Goal: Task Accomplishment & Management: Complete application form

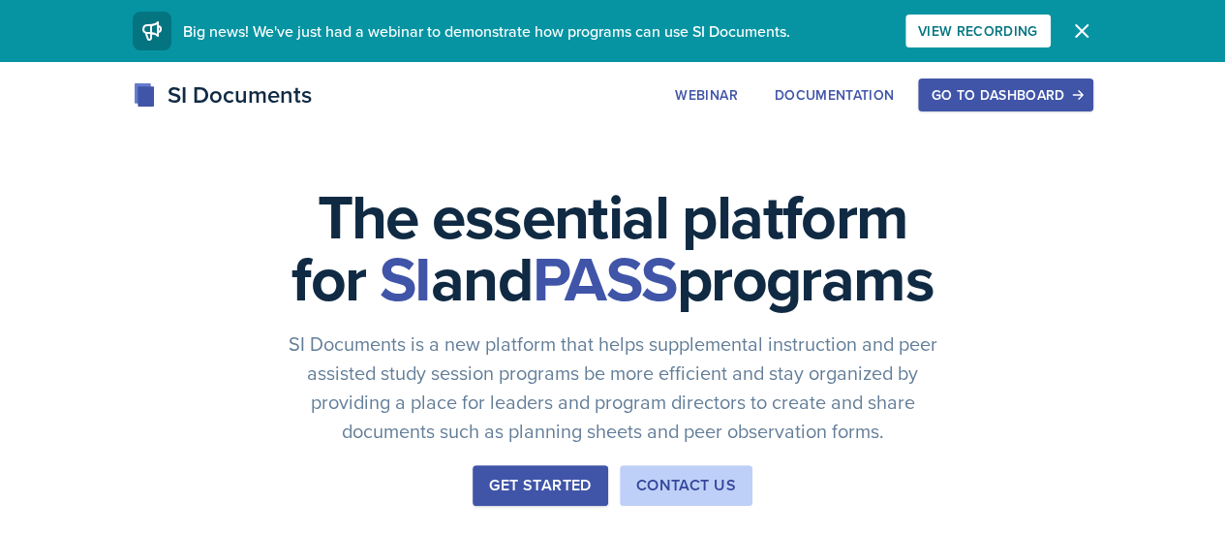
click at [1093, 107] on button "Go to Dashboard" at bounding box center [1005, 94] width 174 height 33
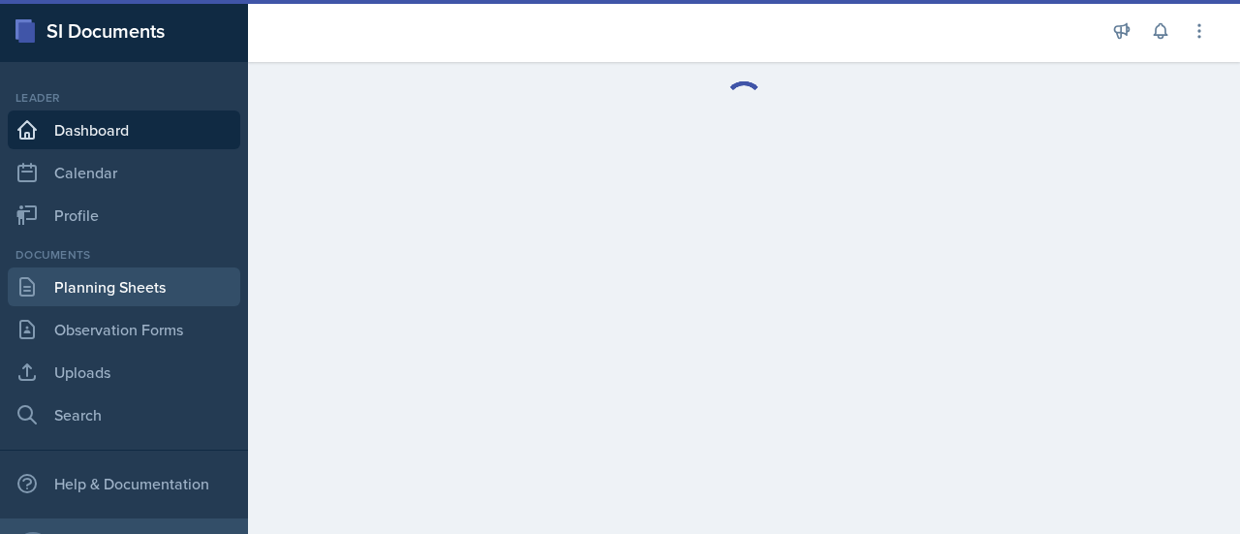
click at [138, 303] on link "Planning Sheets" at bounding box center [124, 286] width 232 height 39
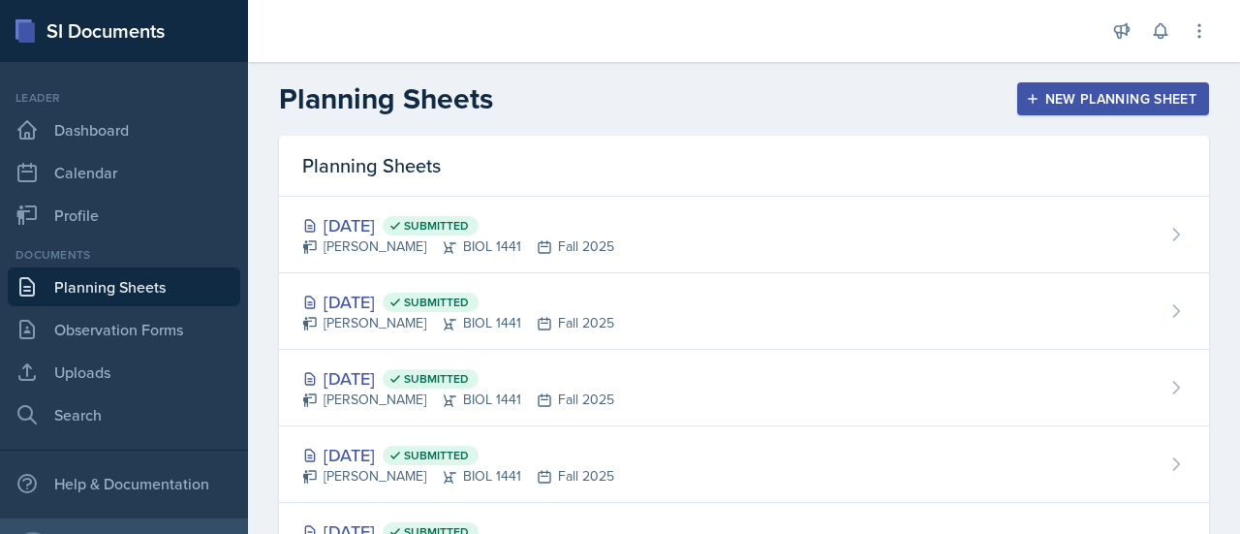
click at [1030, 92] on div "New Planning Sheet" at bounding box center [1113, 98] width 167 height 15
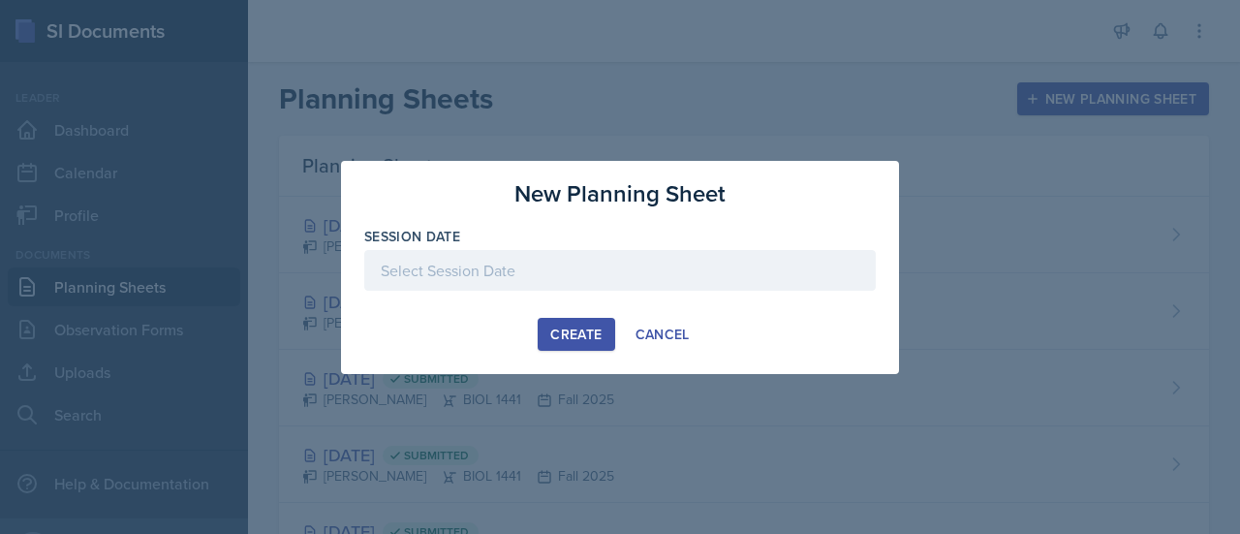
click at [456, 263] on div at bounding box center [619, 270] width 511 height 41
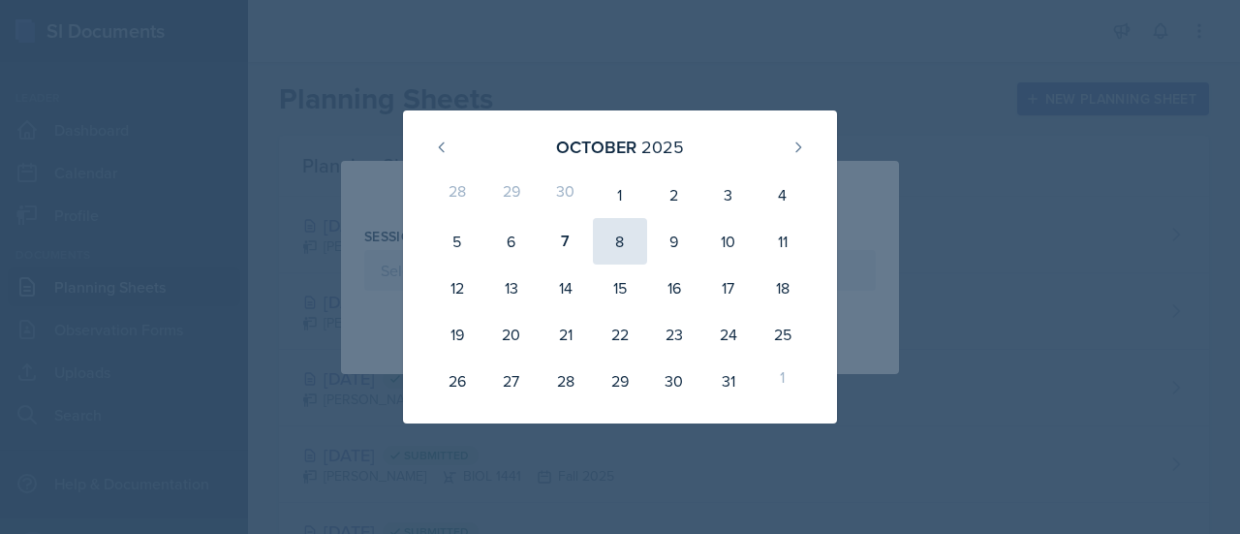
click at [608, 236] on div "8" at bounding box center [620, 241] width 54 height 46
type input "[DATE]"
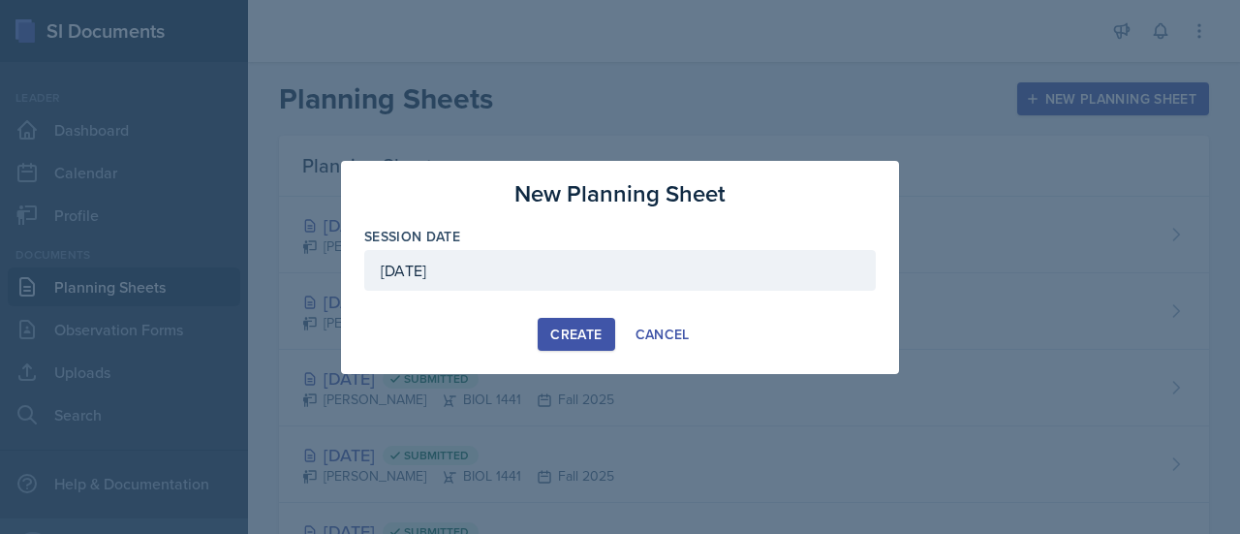
click at [577, 348] on button "Create" at bounding box center [576, 334] width 77 height 33
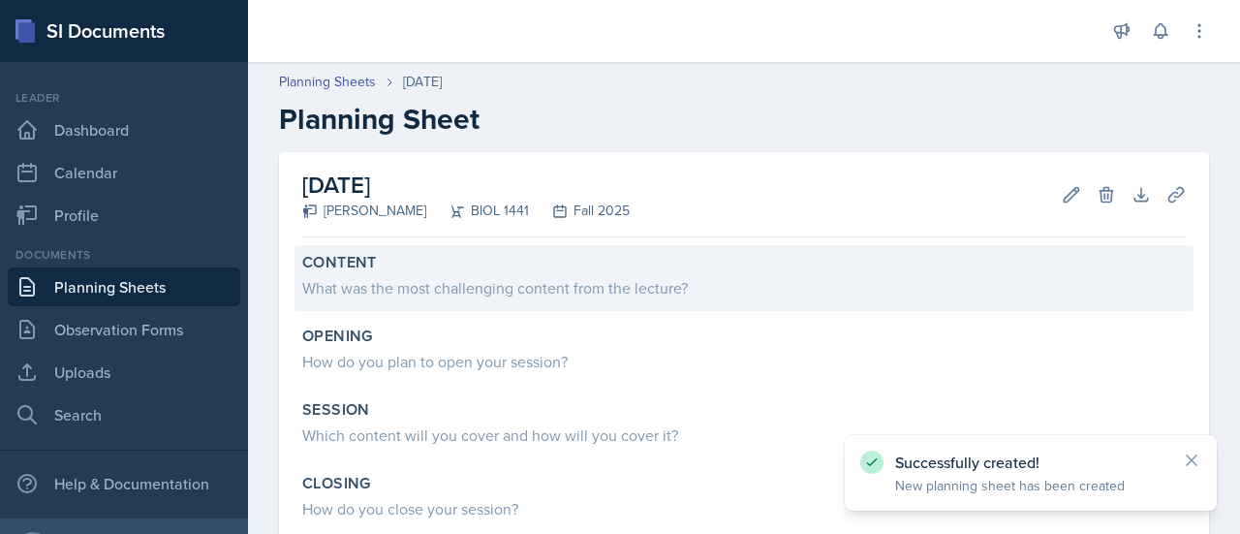
click at [558, 301] on div "Content What was the most challenging content from the lecture?" at bounding box center [743, 278] width 899 height 66
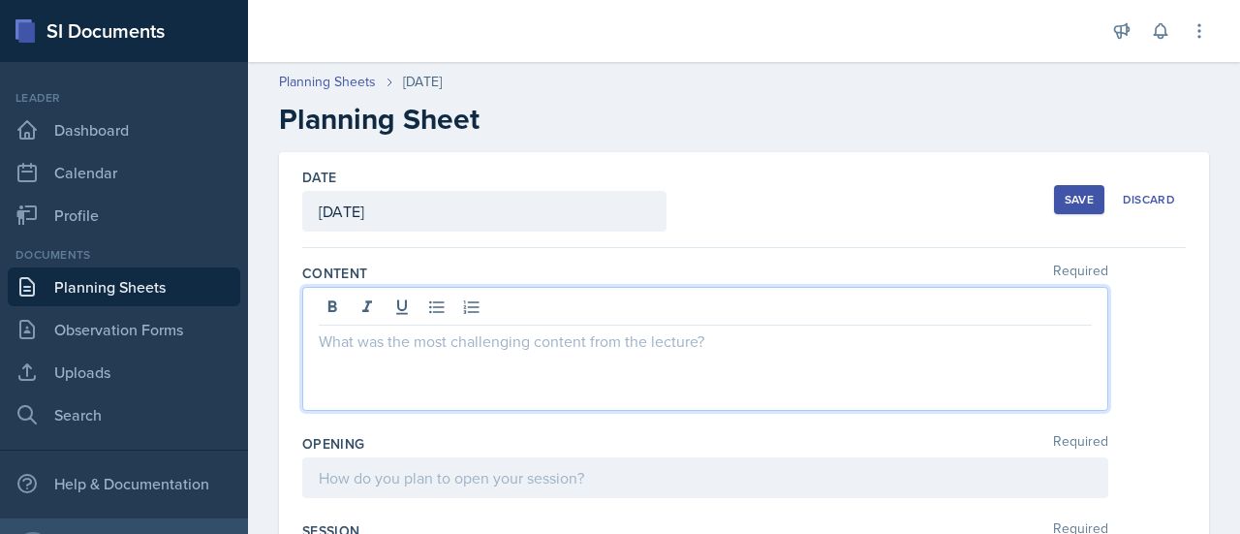
click at [500, 305] on div at bounding box center [705, 349] width 806 height 124
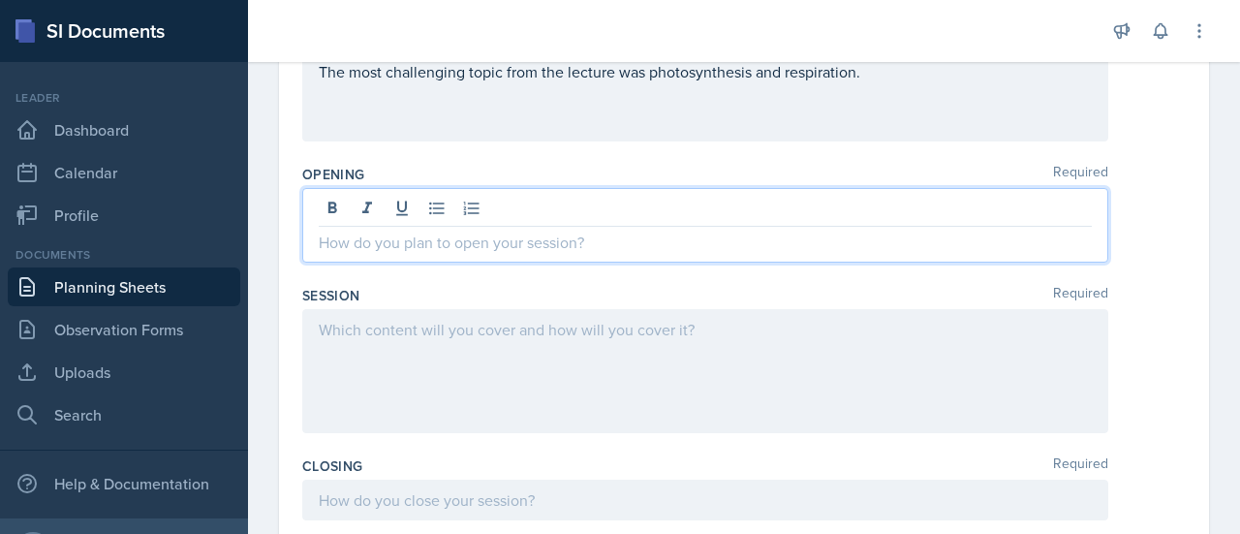
scroll to position [302, 0]
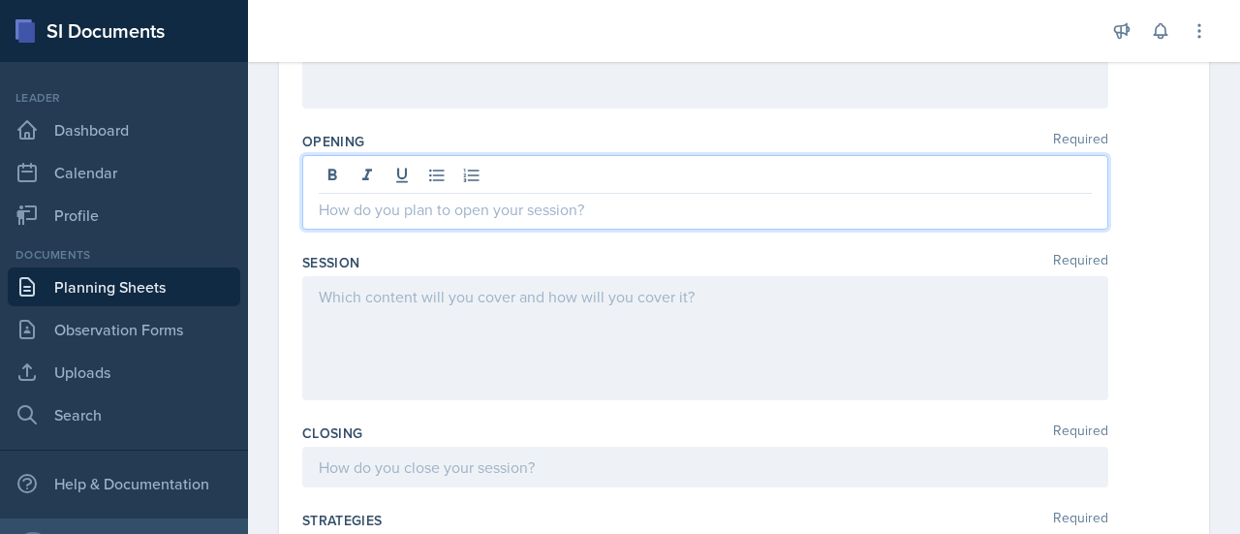
click at [459, 210] on p at bounding box center [705, 209] width 773 height 23
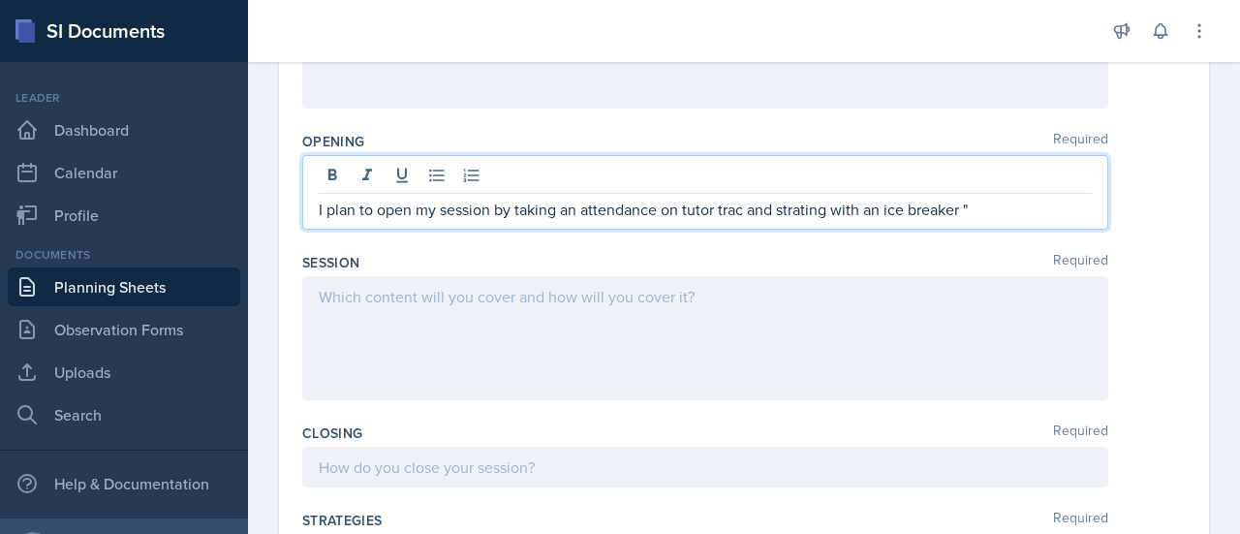
click at [799, 212] on p "I plan to open my session by taking an attendance on tutor trac and strating wi…" at bounding box center [705, 209] width 773 height 23
click at [1022, 204] on p "I plan to open my session by taking an attendance on tutor trac and starting wi…" at bounding box center [705, 209] width 773 height 23
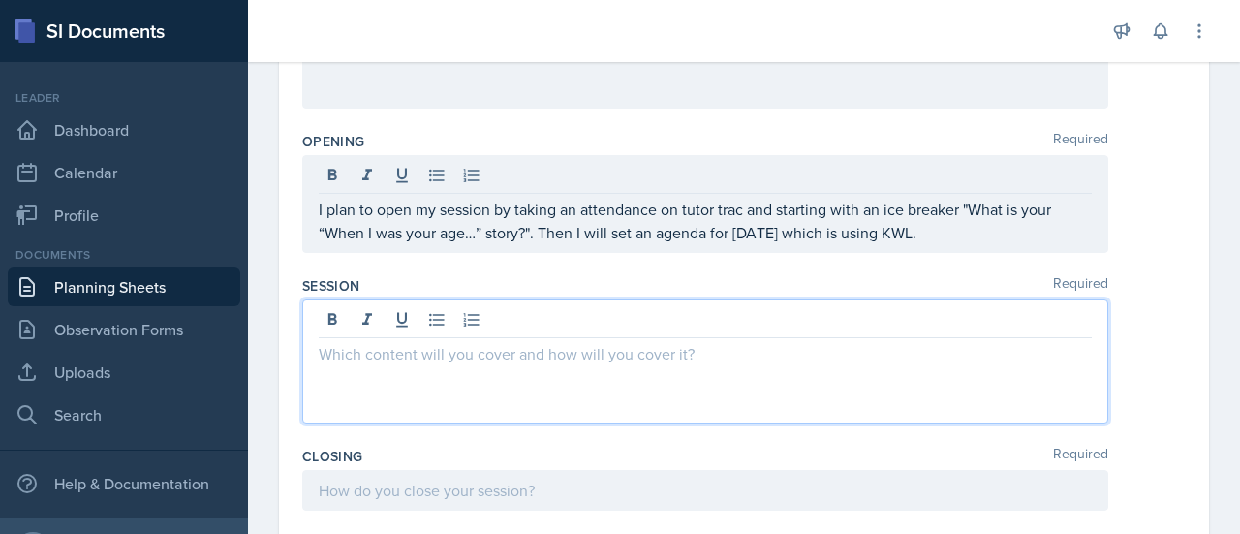
click at [444, 308] on div at bounding box center [705, 361] width 806 height 124
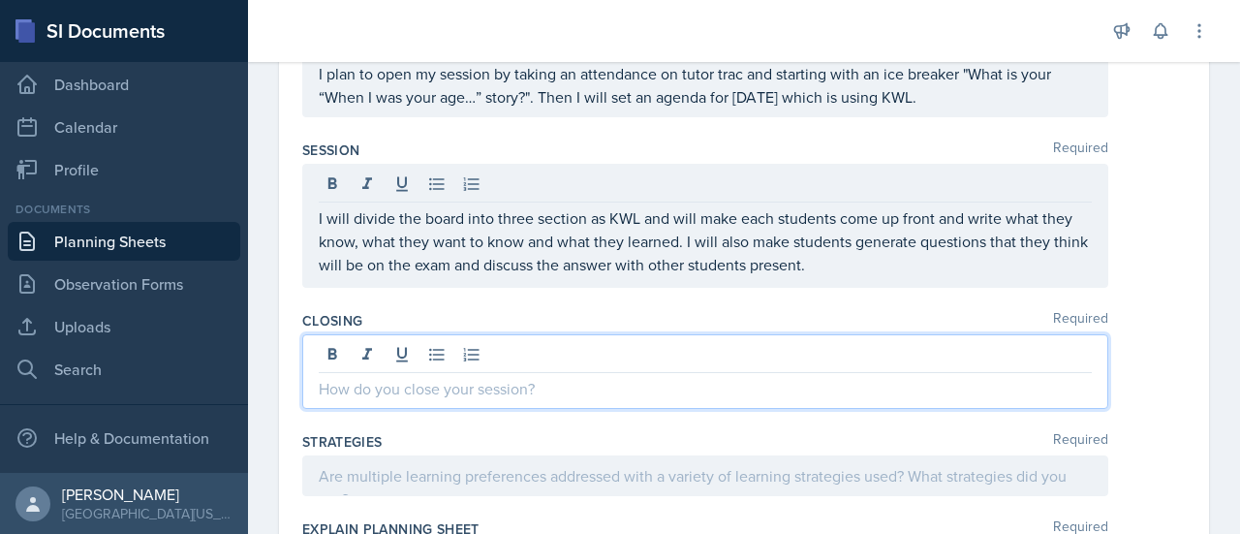
scroll to position [438, 0]
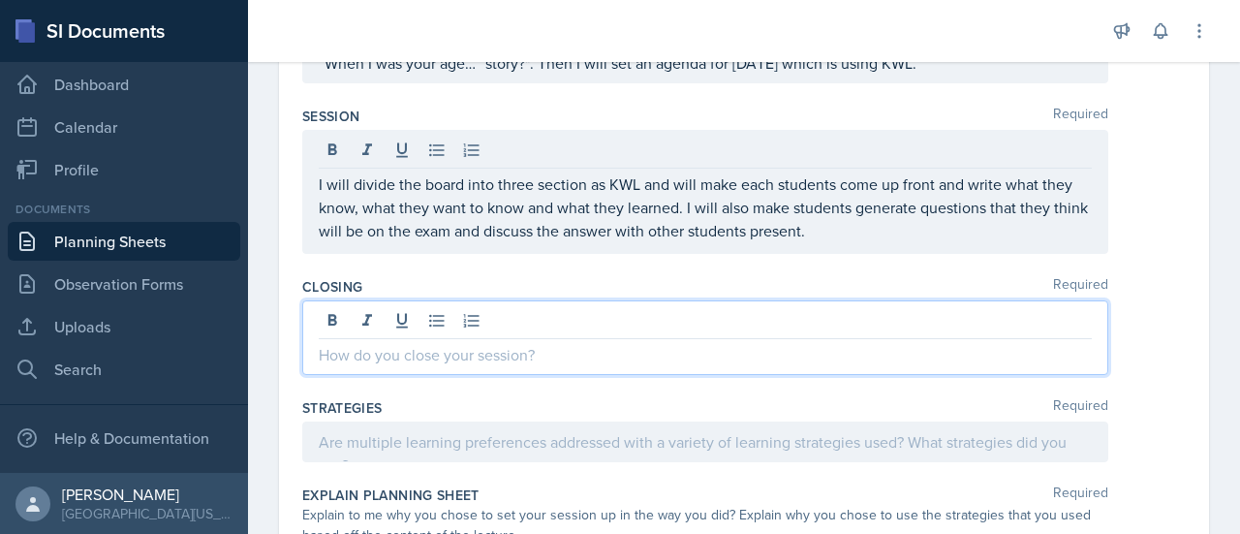
click at [417, 354] on p at bounding box center [705, 354] width 773 height 23
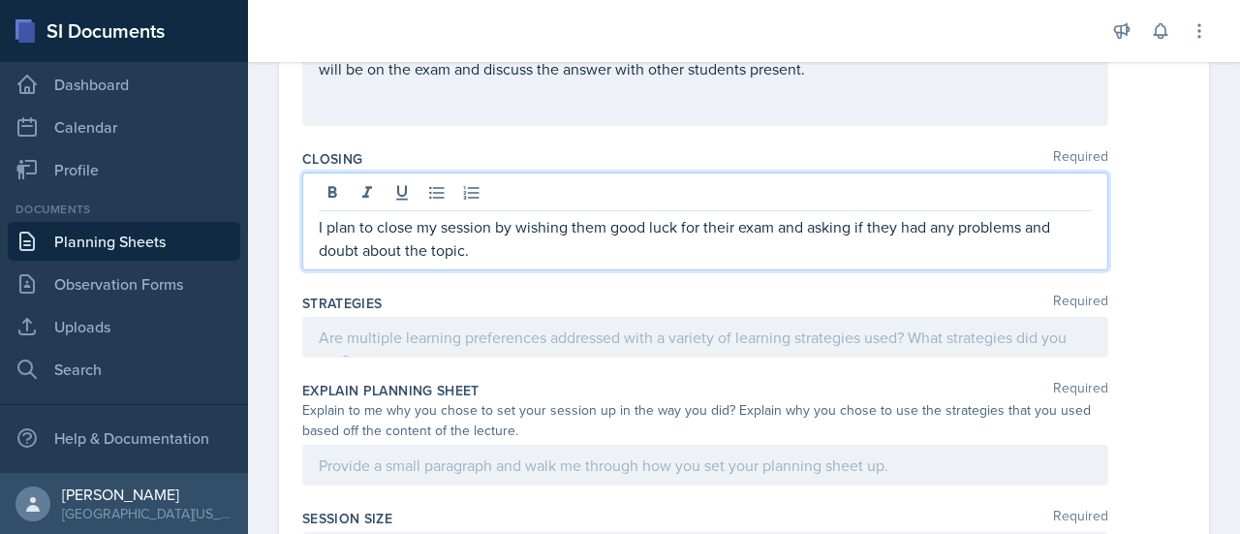
scroll to position [347, 0]
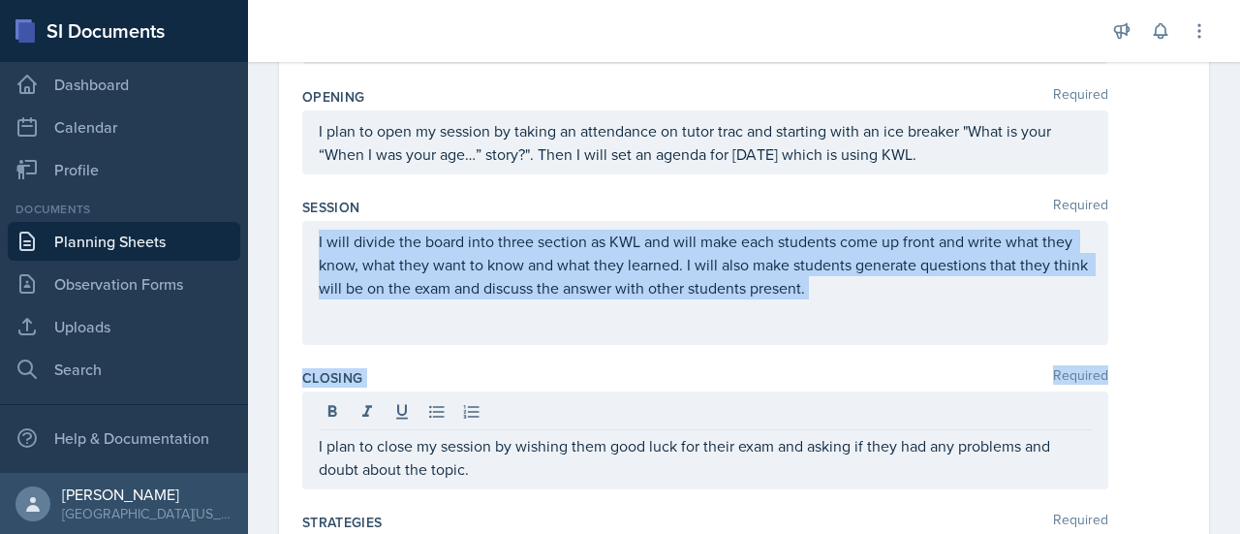
drag, startPoint x: 313, startPoint y: 237, endPoint x: 479, endPoint y: 458, distance: 276.1
click at [479, 458] on div "Content Required The most challenging topic from the lecture was photosynthesis…" at bounding box center [743, 492] width 883 height 1183
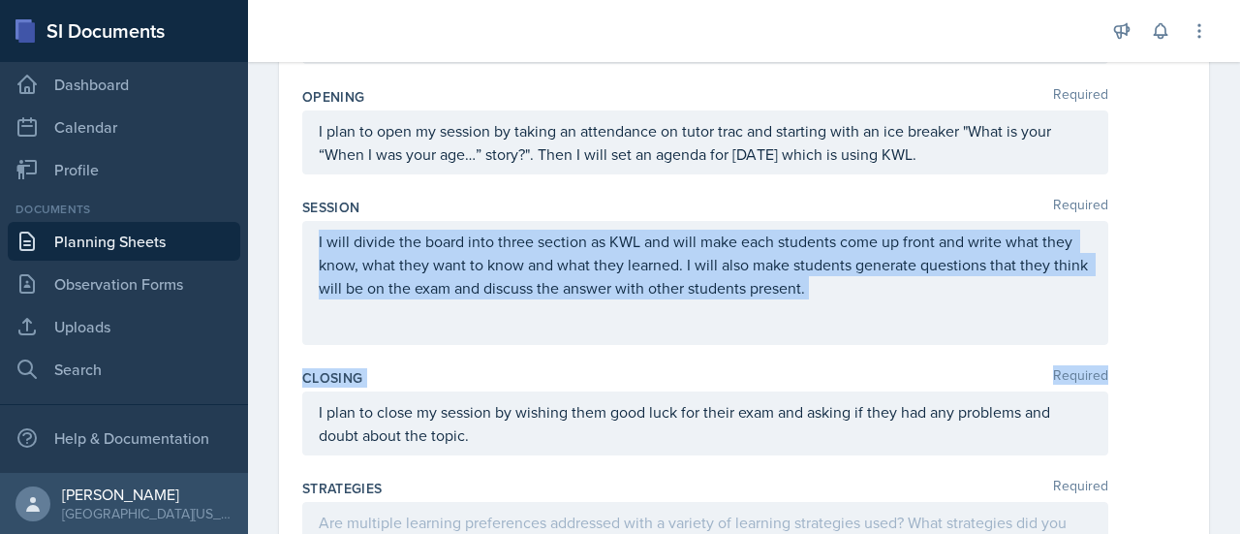
click at [516, 360] on div "Closing Required I plan to close my session by wishing them good luck for their…" at bounding box center [743, 415] width 883 height 110
drag, startPoint x: 312, startPoint y: 233, endPoint x: 914, endPoint y: 301, distance: 606.3
click at [914, 301] on div "I will divide the board into three section as KWL and will make each students c…" at bounding box center [705, 283] width 806 height 124
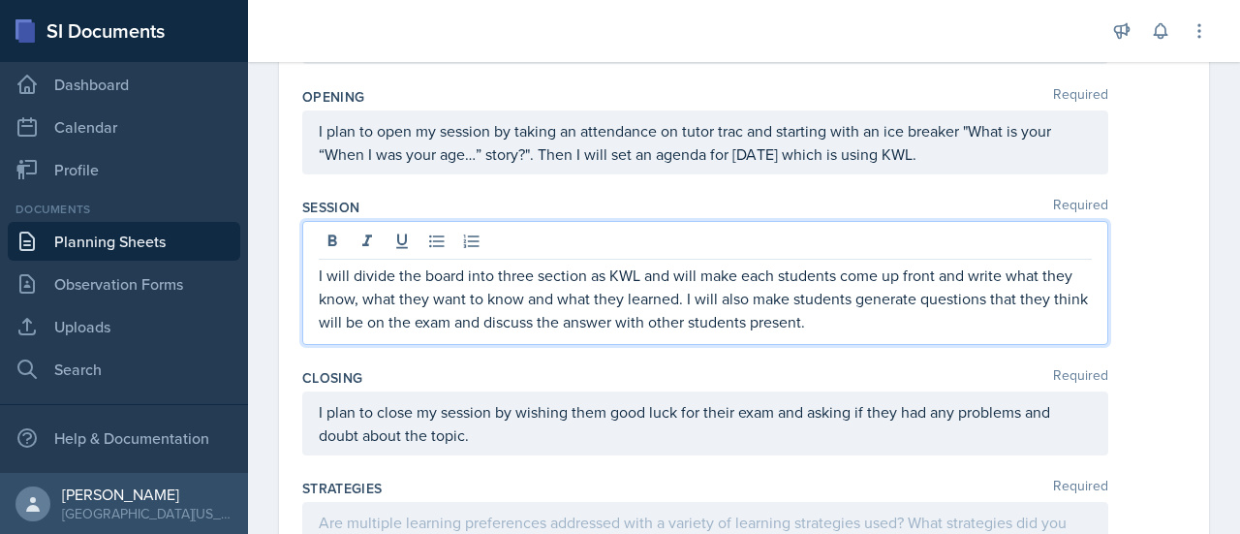
scroll to position [381, 0]
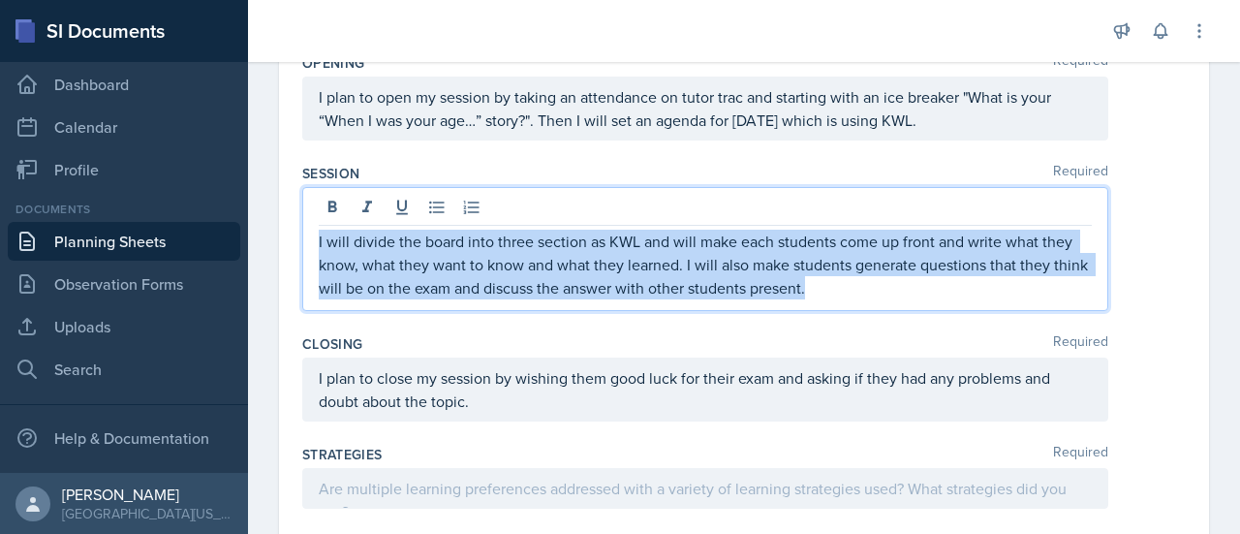
drag, startPoint x: 850, startPoint y: 282, endPoint x: 280, endPoint y: 219, distance: 573.0
click at [280, 219] on div "Date [DATE] [DATE] 28 29 30 1 2 3 4 5 6 7 8 9 10 11 12 13 14 15 16 17 18 19 20 …" at bounding box center [744, 393] width 930 height 1245
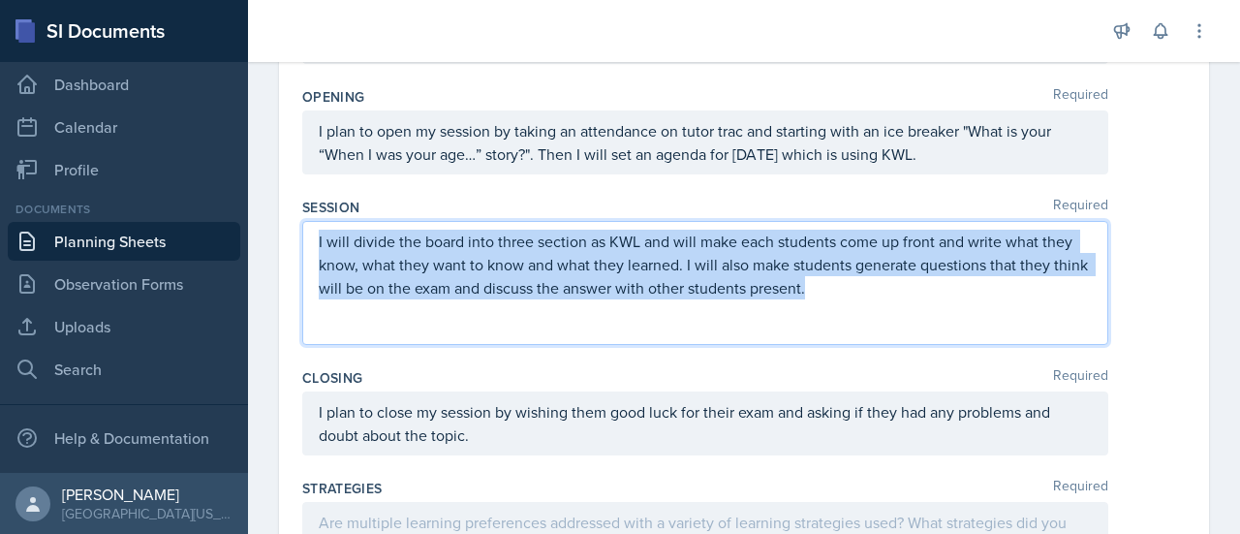
copy p "I will divide the board into three section as KWL and will make each students c…"
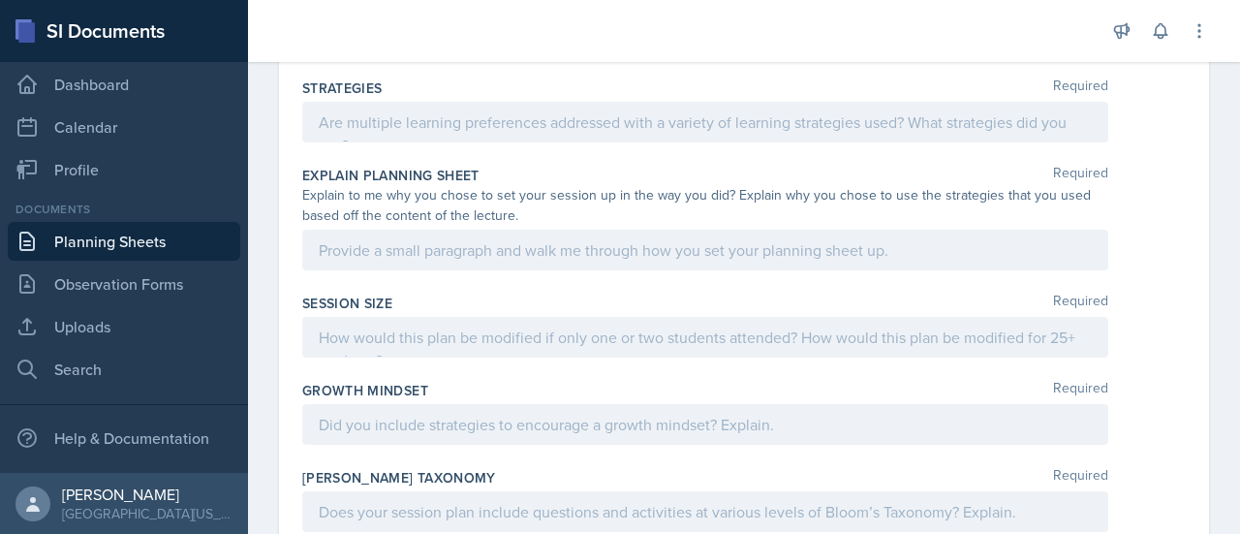
scroll to position [756, 0]
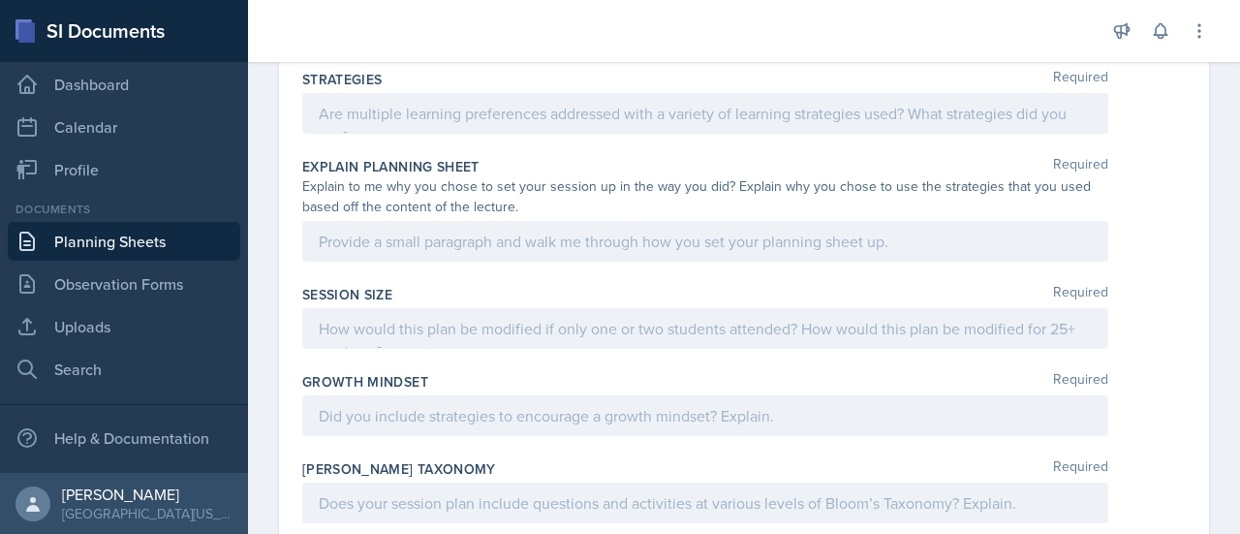
click at [367, 123] on div at bounding box center [705, 113] width 806 height 41
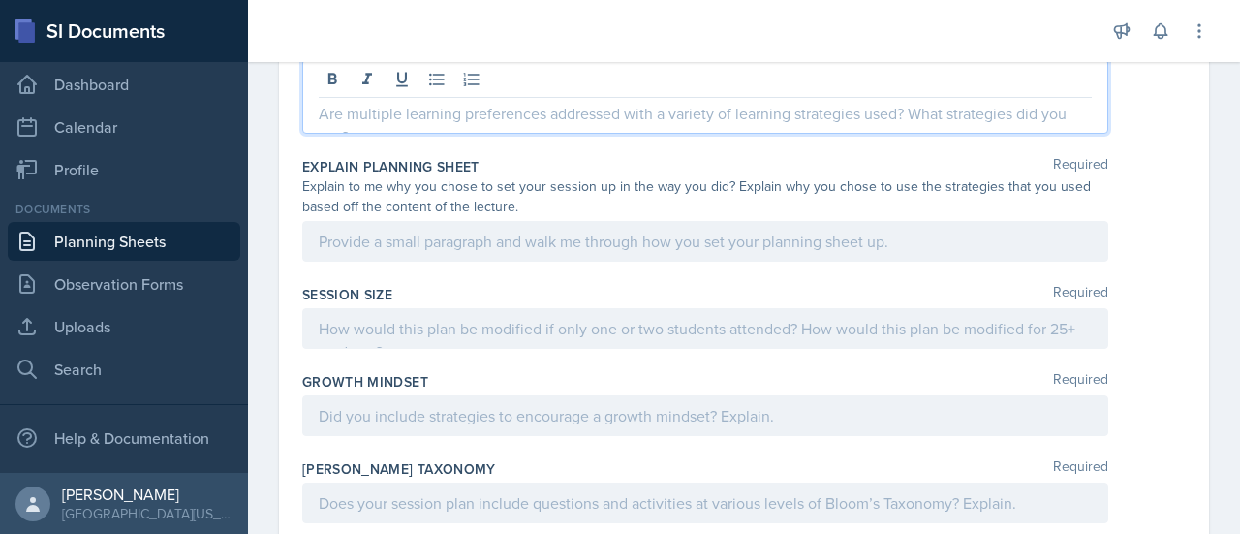
paste div
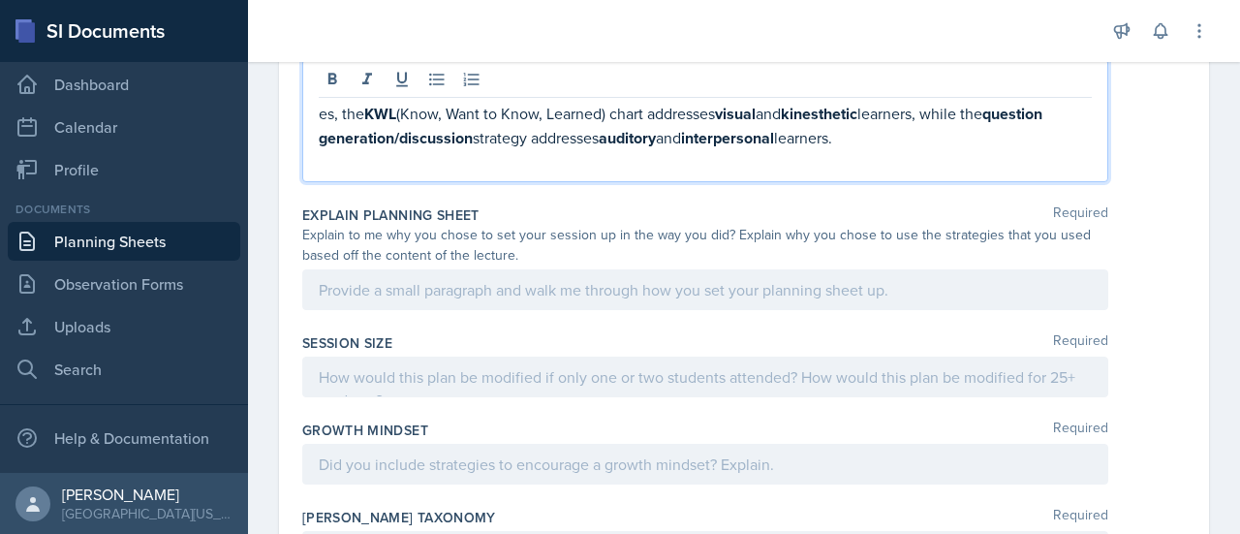
click at [320, 102] on p "es, the KWL (Know, Want to Know, Learned) chart addresses visual and kinestheti…" at bounding box center [705, 126] width 773 height 48
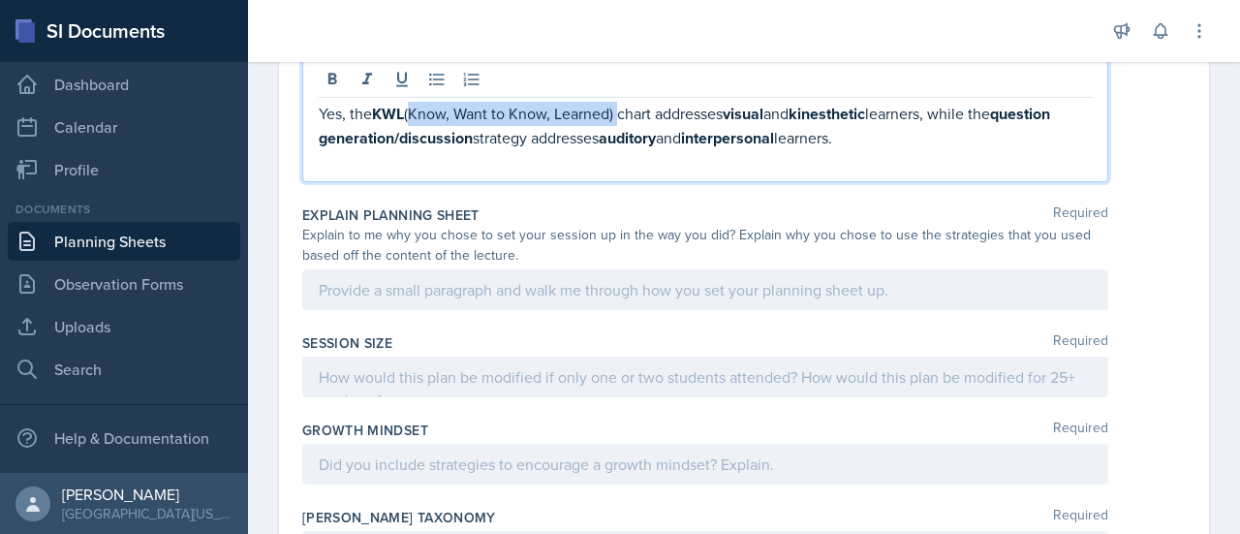
drag, startPoint x: 413, startPoint y: 109, endPoint x: 621, endPoint y: 113, distance: 208.3
click at [621, 113] on p "Yes, the KWL (Know, Want to Know, Learned) chart addresses visual and kinesthet…" at bounding box center [705, 126] width 773 height 48
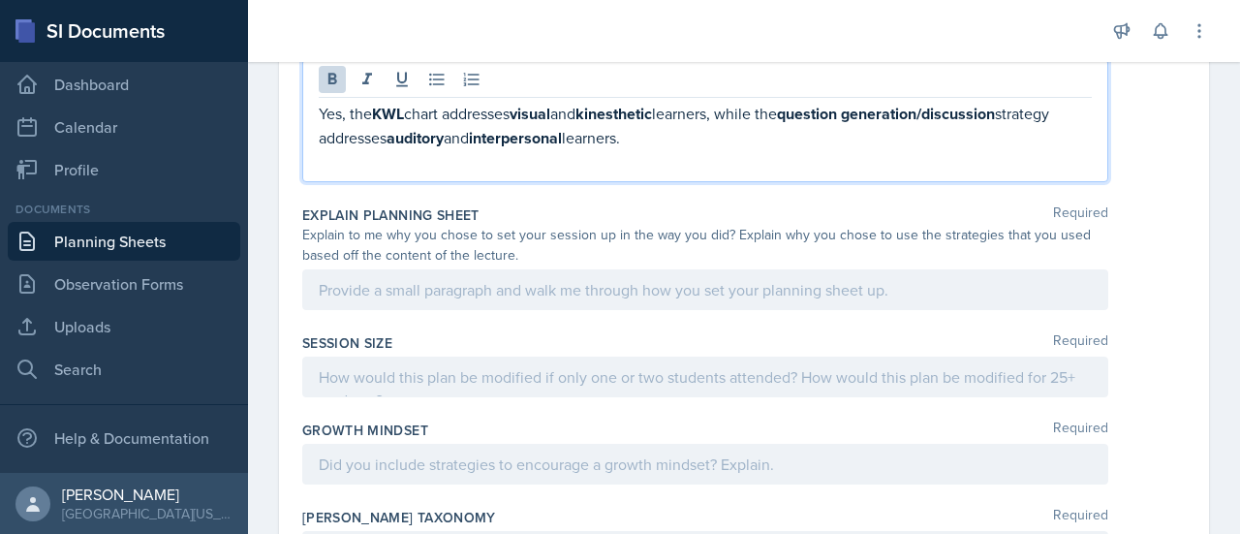
drag, startPoint x: 717, startPoint y: 138, endPoint x: 271, endPoint y: 91, distance: 448.0
click at [271, 91] on div "Date [DATE] [DATE] 28 29 30 1 2 3 4 5 6 7 8 9 10 11 12 13 14 15 16 17 18 19 20 …" at bounding box center [744, 50] width 992 height 1374
click at [444, 134] on strong "auditory" at bounding box center [414, 138] width 57 height 22
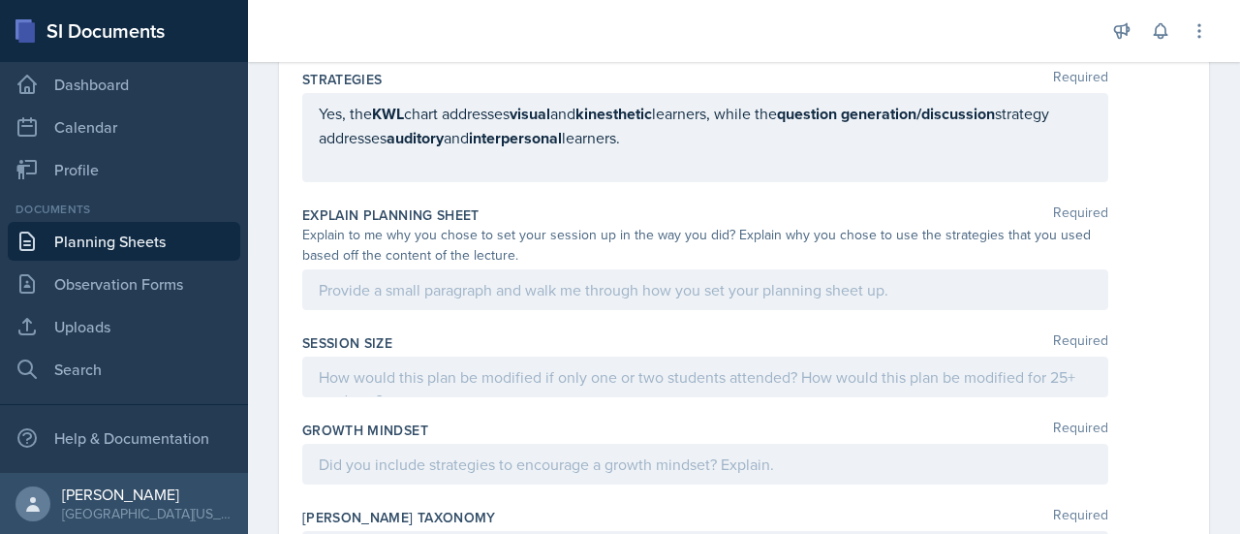
click at [529, 177] on div "Strategies Required Yes, the KWL chart addresses visual and kinesthetic learner…" at bounding box center [743, 130] width 883 height 136
click at [529, 174] on div "Yes, the KWL chart addresses visual and kinesthetic learners, while the questio…" at bounding box center [705, 137] width 806 height 89
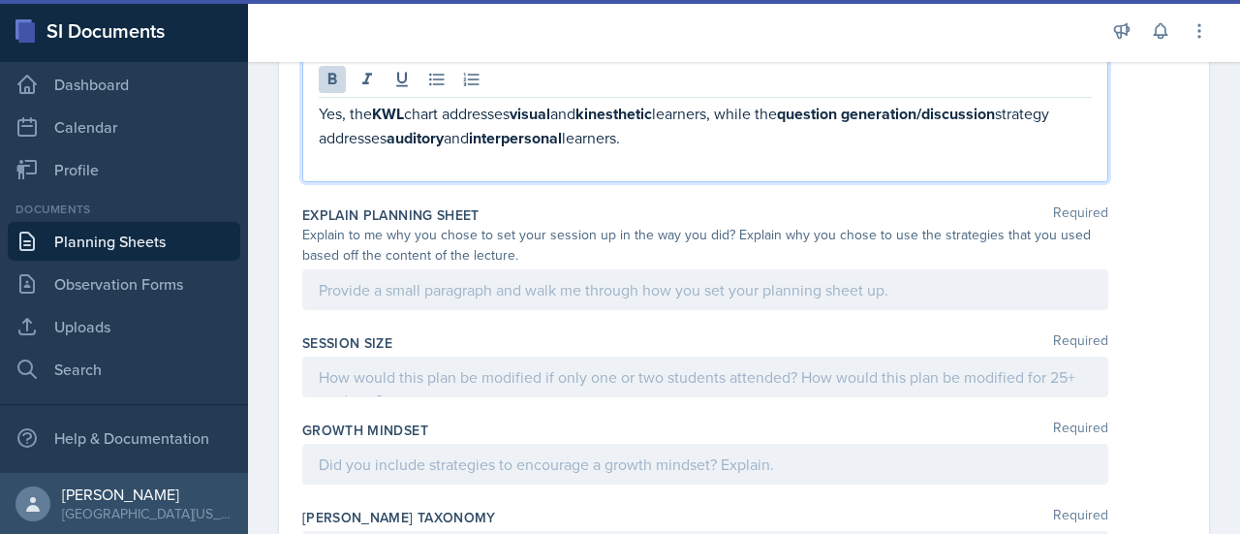
drag, startPoint x: 711, startPoint y: 139, endPoint x: 303, endPoint y: 89, distance: 410.9
click at [303, 89] on div "Yes, the KWL chart addresses visual and kinesthetic learners, while the questio…" at bounding box center [705, 120] width 806 height 123
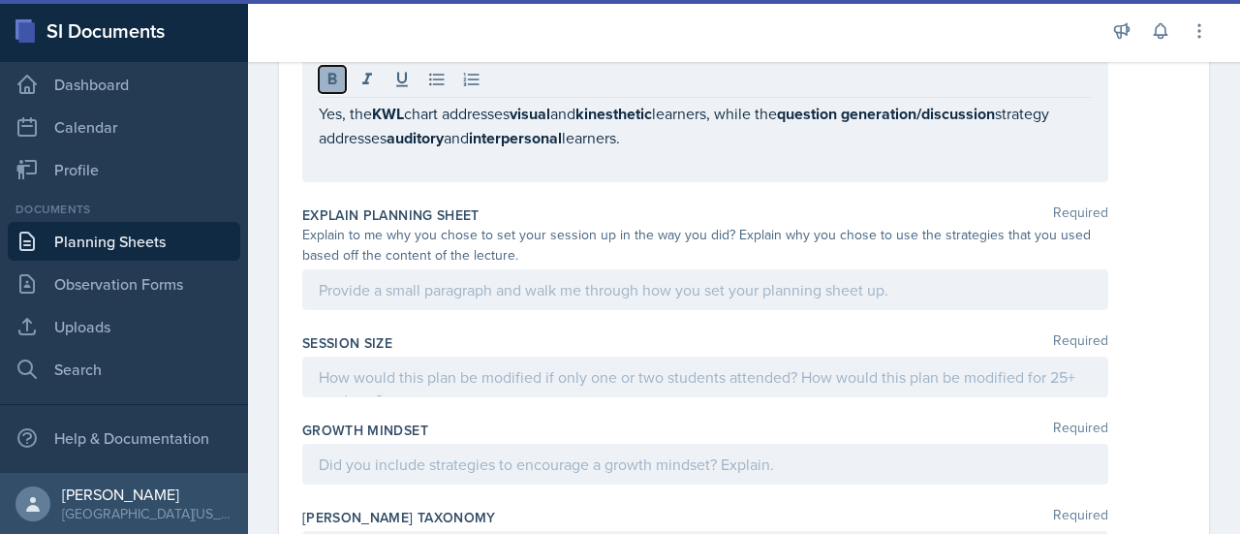
click at [325, 80] on icon at bounding box center [332, 79] width 19 height 19
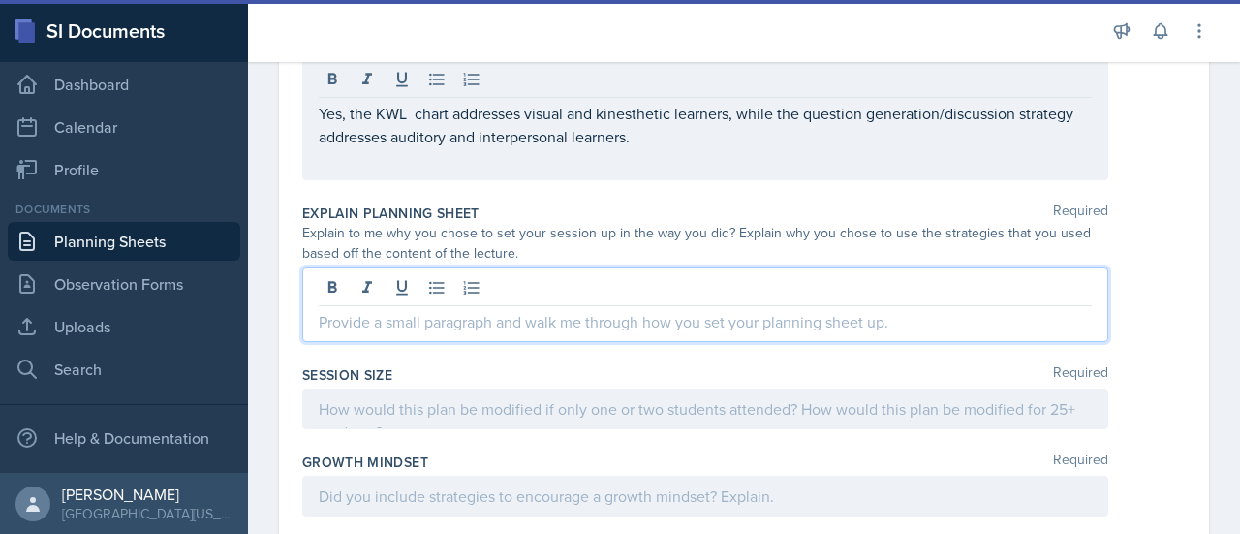
click at [463, 292] on div at bounding box center [705, 304] width 806 height 75
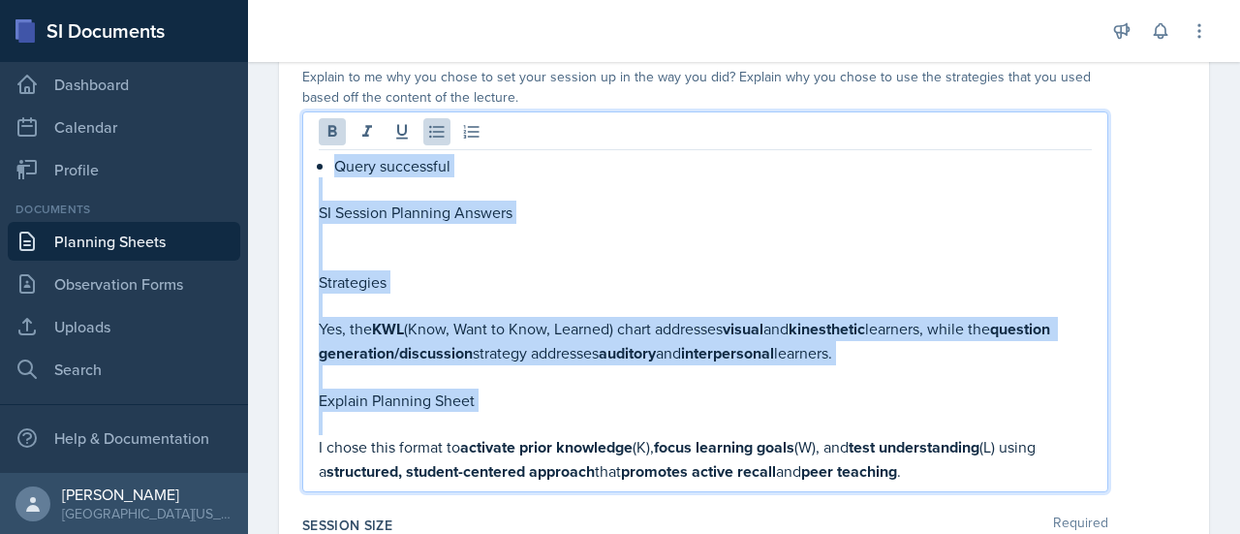
scroll to position [904, 0]
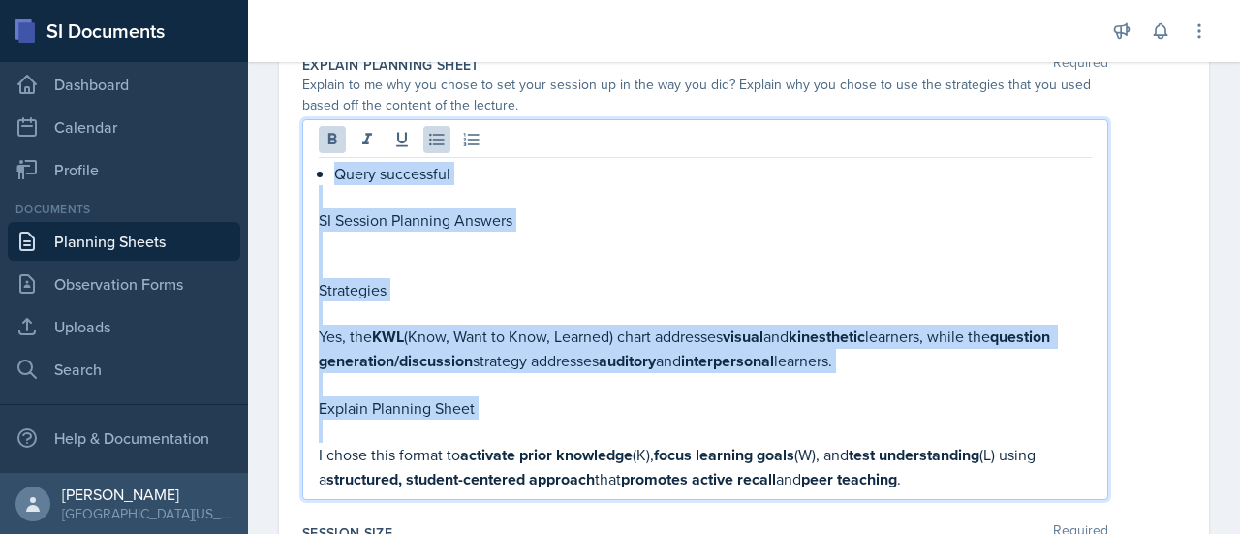
drag, startPoint x: 480, startPoint y: 321, endPoint x: 316, endPoint y: 179, distance: 217.1
click at [316, 179] on div "Query successful SI Session Planning Answers Strategies Yes, the KWL (Know, Wan…" at bounding box center [705, 309] width 806 height 381
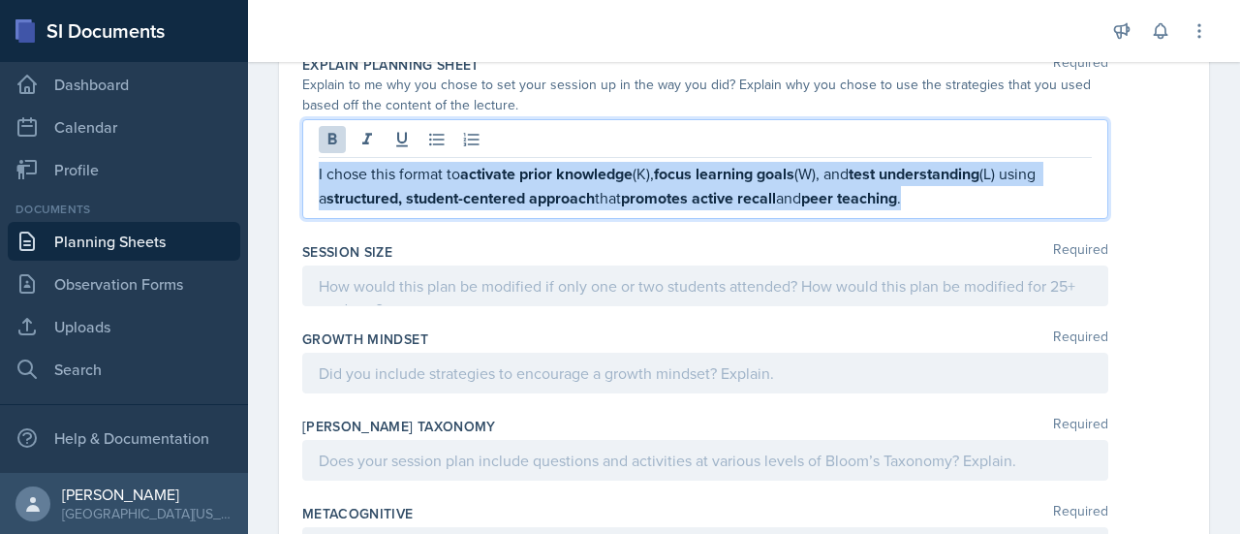
drag, startPoint x: 932, startPoint y: 199, endPoint x: 308, endPoint y: 142, distance: 626.3
click at [308, 142] on div "I chose this format to activate prior knowledge (K), focus learning goals (W), …" at bounding box center [705, 169] width 806 height 100
click at [329, 137] on icon at bounding box center [332, 139] width 9 height 12
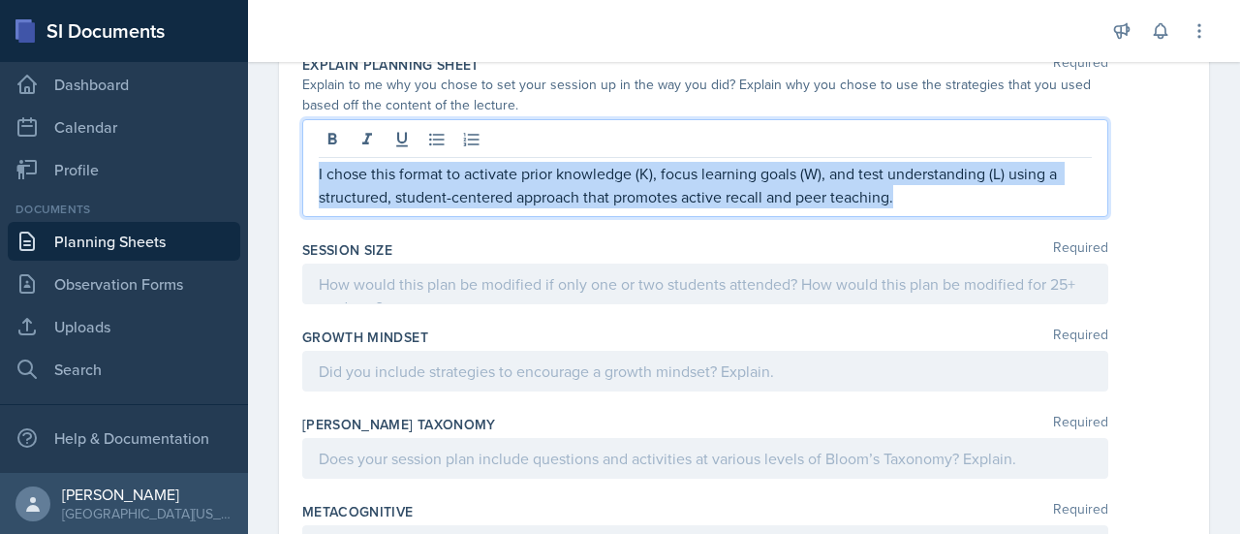
click at [660, 171] on p "I chose this format to activate prior knowledge (K), focus learning goals (W), …" at bounding box center [705, 185] width 773 height 46
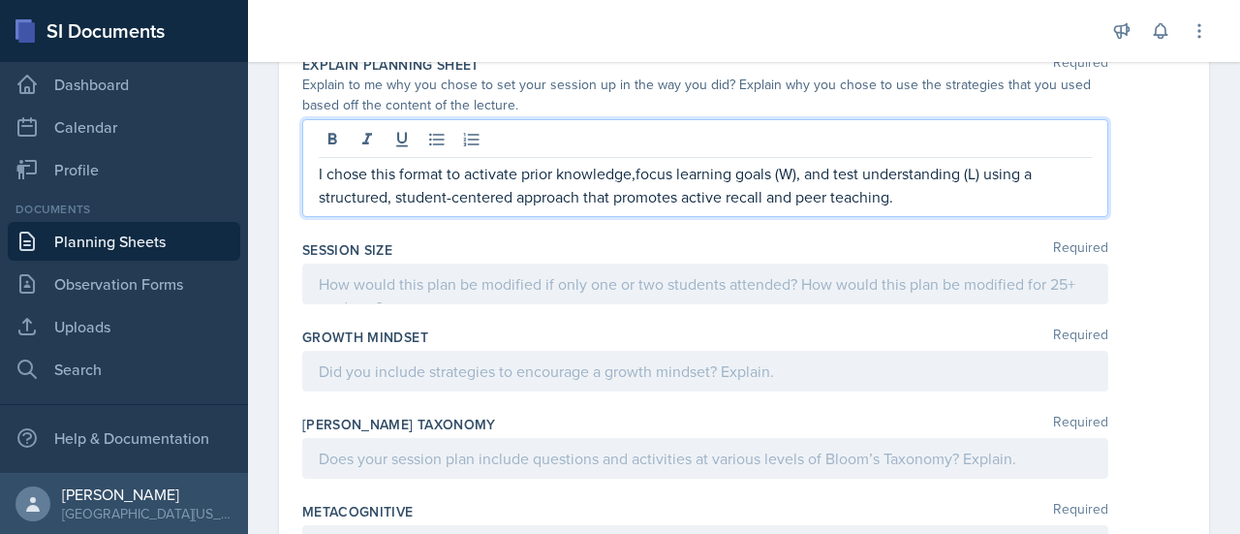
click at [799, 171] on p "I chose this format to activate prior knowledge,focus learning goals (W), and t…" at bounding box center [705, 185] width 773 height 46
click at [630, 170] on p "I chose this format to activate prior knowledge,focus learning goals, and test …" at bounding box center [705, 185] width 773 height 46
click at [963, 173] on p "I chose this format to activate prior knowledge, focus learning goals, and test…" at bounding box center [705, 185] width 773 height 46
click at [903, 187] on p "I chose this format to activate prior knowledge, focus learning goals, and test…" at bounding box center [705, 185] width 773 height 46
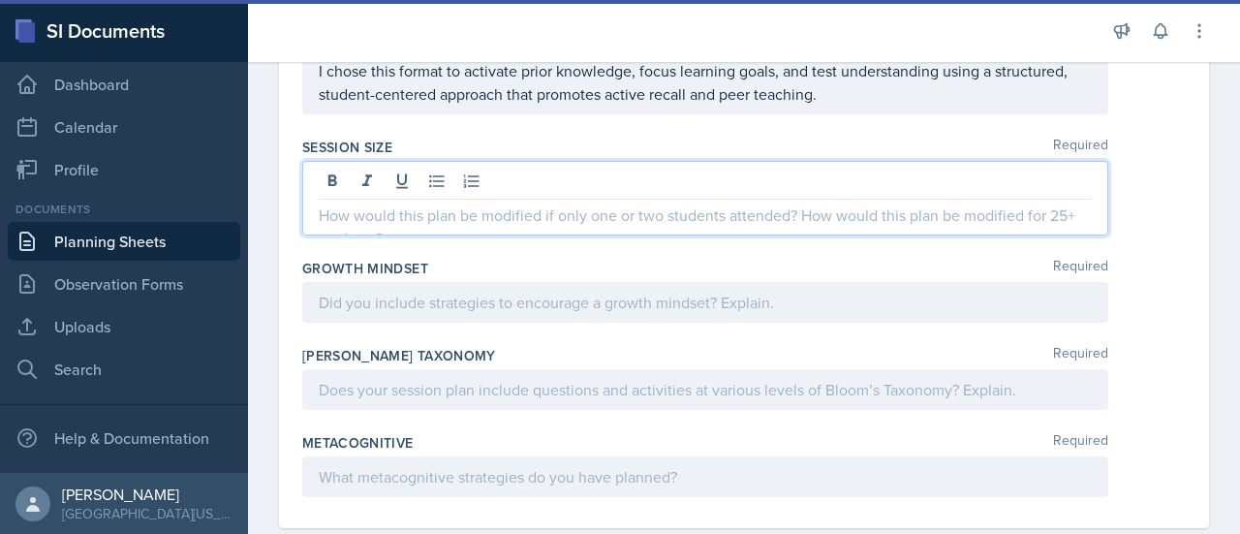
click at [397, 182] on div at bounding box center [705, 198] width 806 height 75
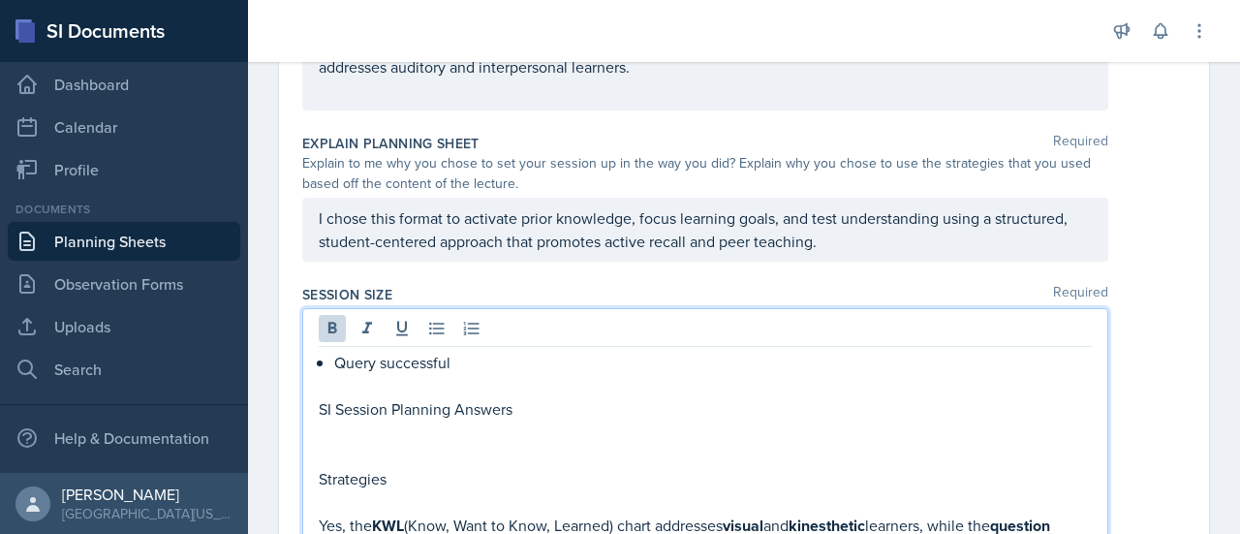
scroll to position [889, 0]
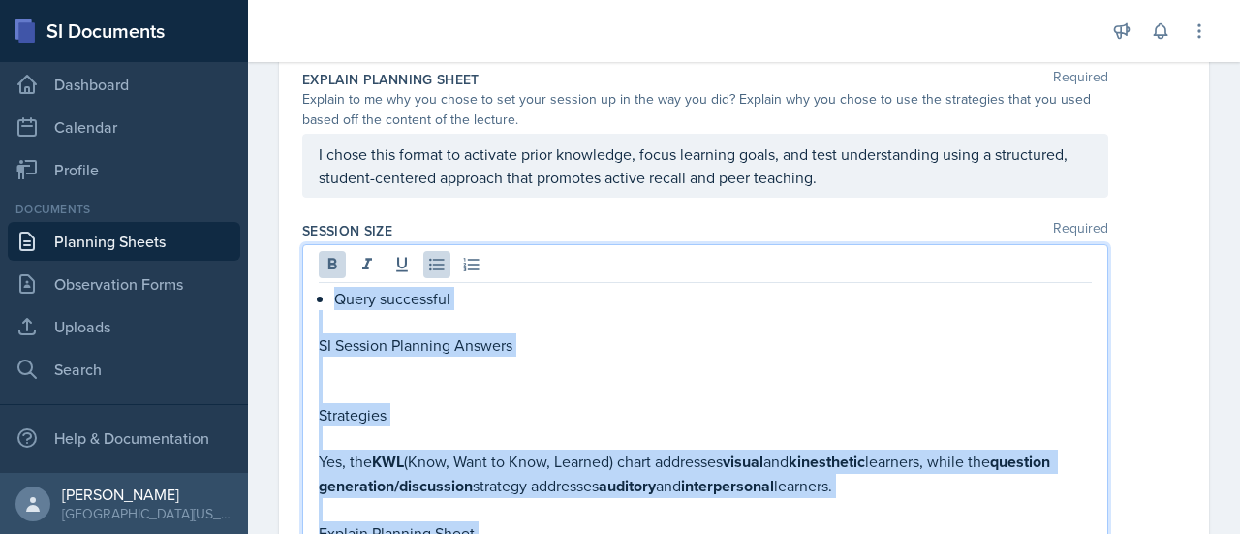
drag, startPoint x: 419, startPoint y: 185, endPoint x: 300, endPoint y: 294, distance: 161.1
click at [300, 294] on div "Date [DATE] [DATE] 28 29 30 1 2 3 4 5 6 7 8 9 10 11 12 13 14 15 16 17 18 19 20 …" at bounding box center [744, 161] width 930 height 1796
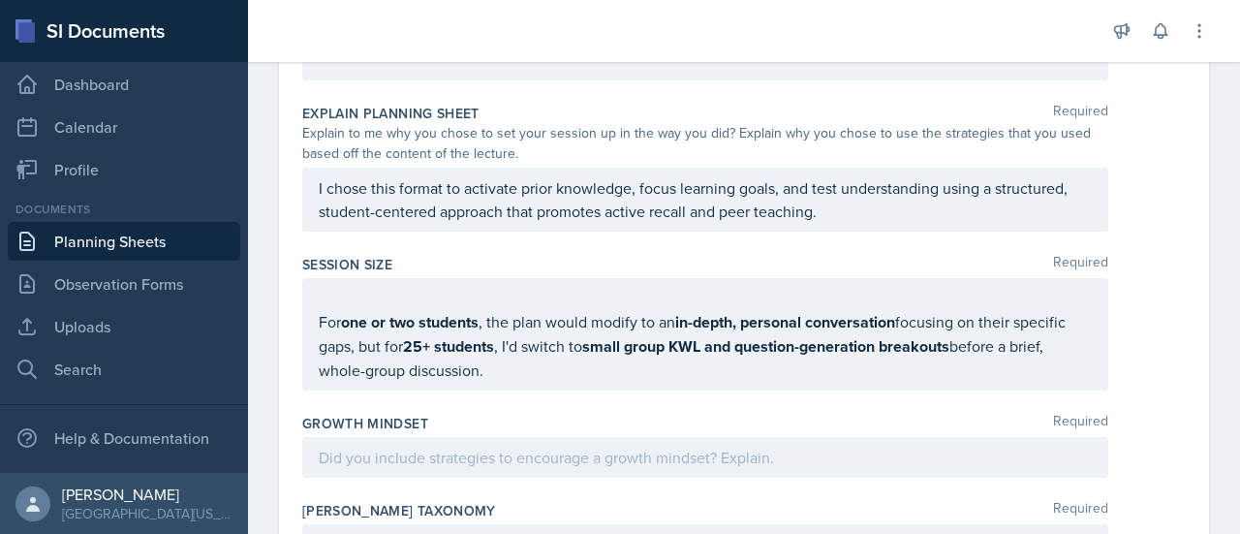
click at [313, 311] on div "For one or two students , the plan would modify to an in-depth, personal conver…" at bounding box center [705, 334] width 806 height 112
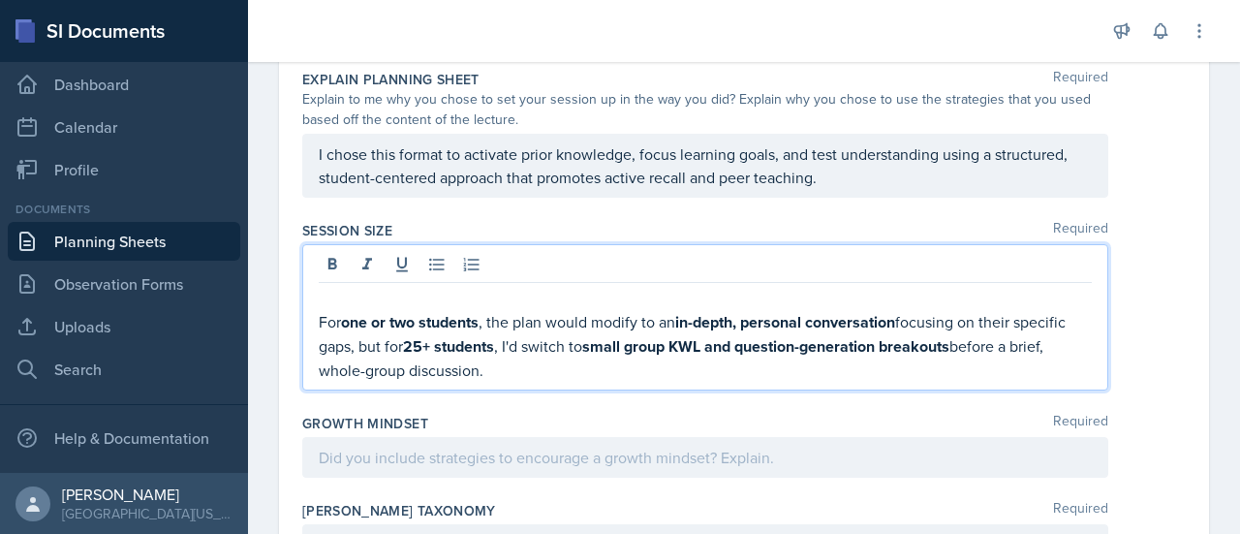
click at [319, 317] on p "For one or two students , the plan would modify to an in-depth, personal conver…" at bounding box center [705, 346] width 773 height 72
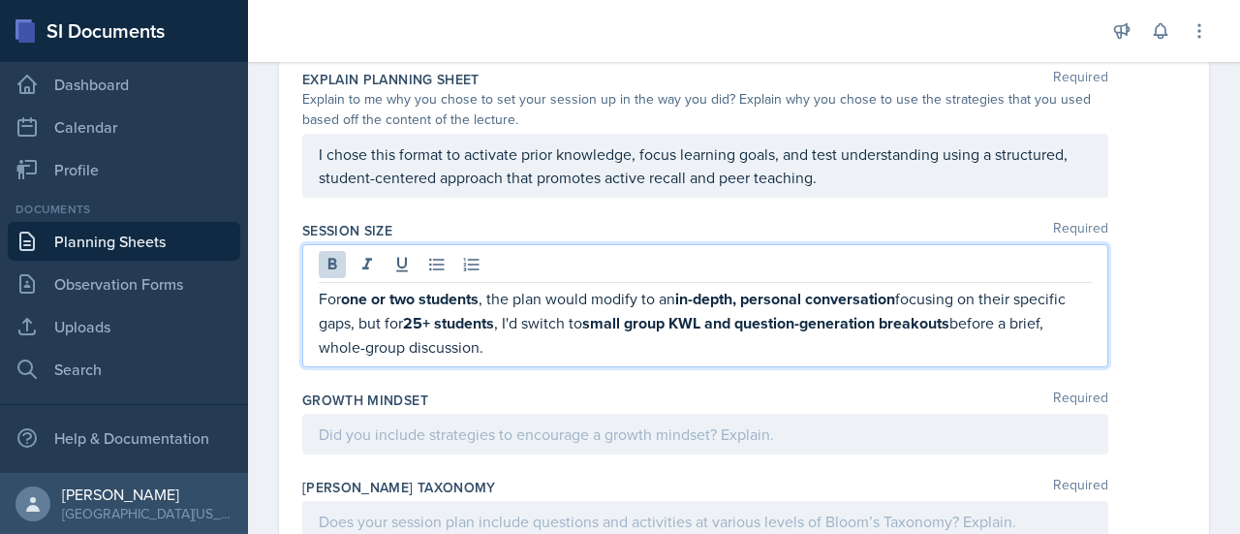
drag, startPoint x: 531, startPoint y: 345, endPoint x: 311, endPoint y: 276, distance: 230.4
click at [311, 276] on div "For one or two students , the plan would modify to an in-depth, personal conver…" at bounding box center [705, 305] width 806 height 123
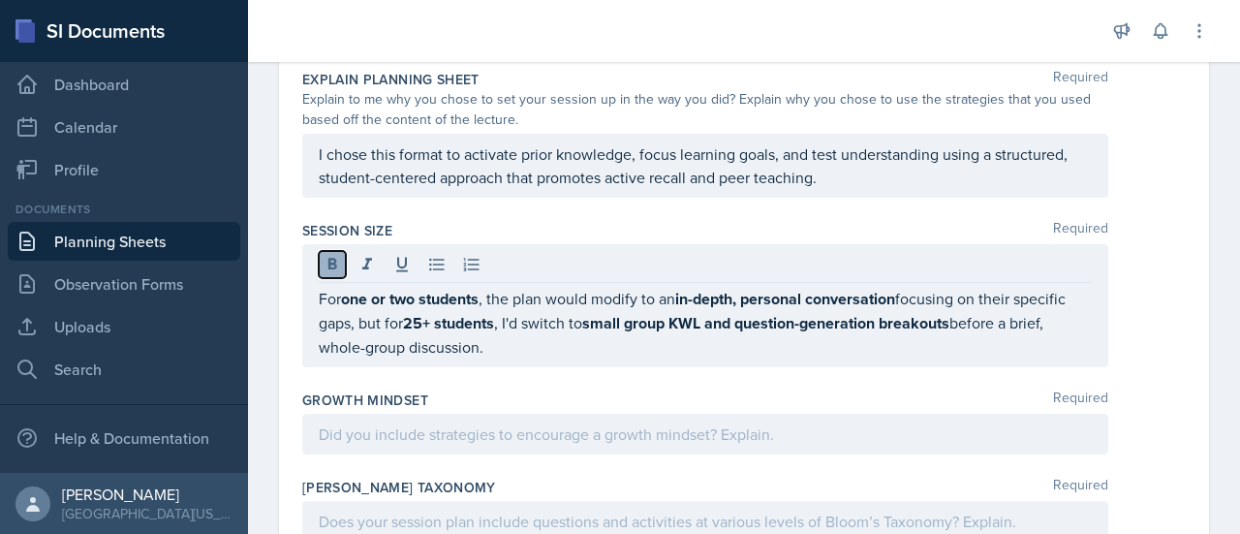
click at [329, 260] on icon at bounding box center [332, 264] width 9 height 12
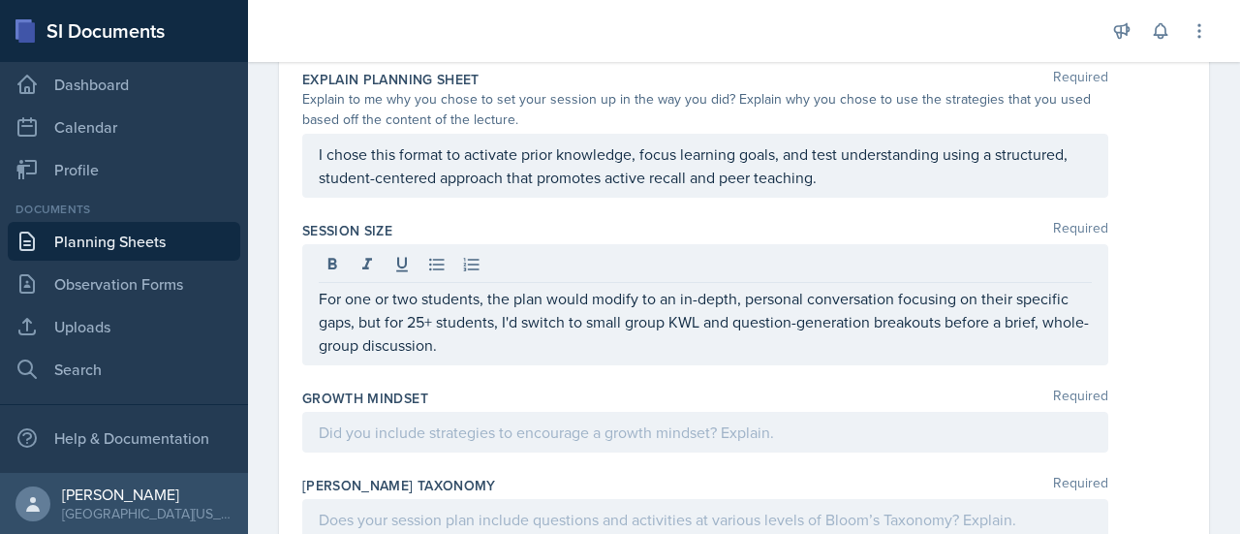
click at [547, 415] on div at bounding box center [705, 432] width 806 height 41
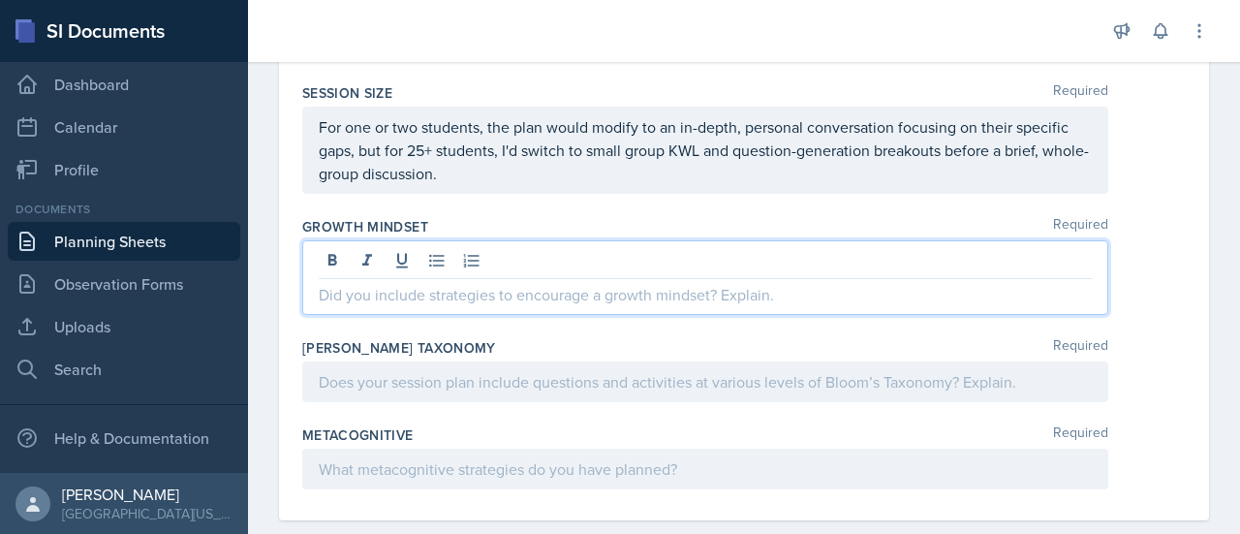
scroll to position [1053, 0]
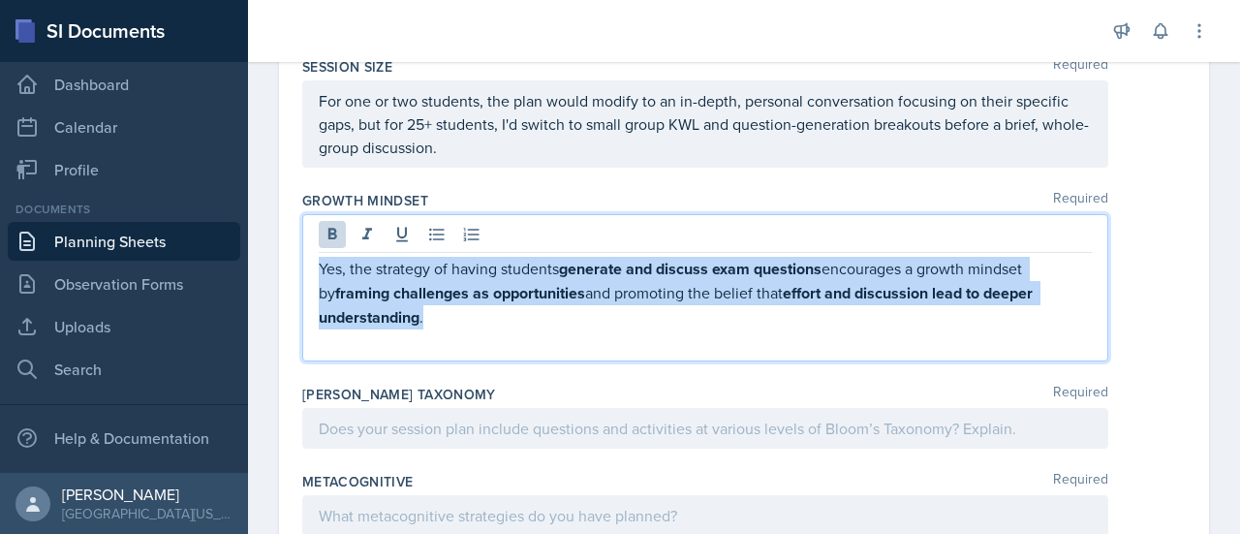
drag, startPoint x: 444, startPoint y: 306, endPoint x: 294, endPoint y: 260, distance: 156.3
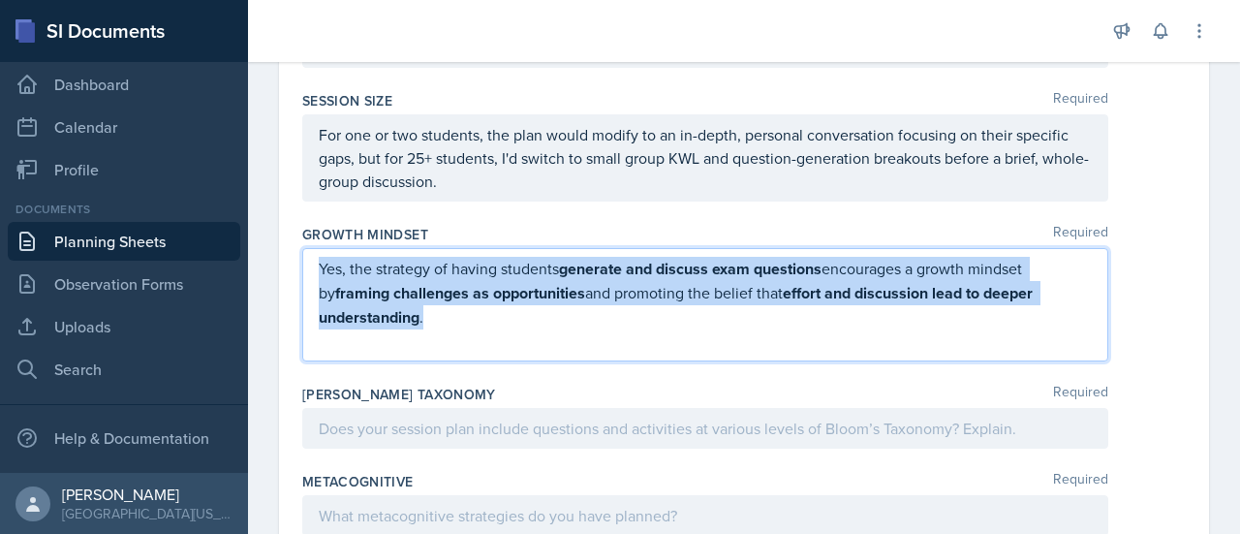
click at [422, 311] on p "Yes, the strategy of having students generate and discuss exam questions encour…" at bounding box center [705, 293] width 773 height 73
drag, startPoint x: 445, startPoint y: 314, endPoint x: 325, endPoint y: 257, distance: 132.1
click at [325, 257] on p "Yes, the strategy of having students generate and discuss exam questions encour…" at bounding box center [705, 293] width 773 height 73
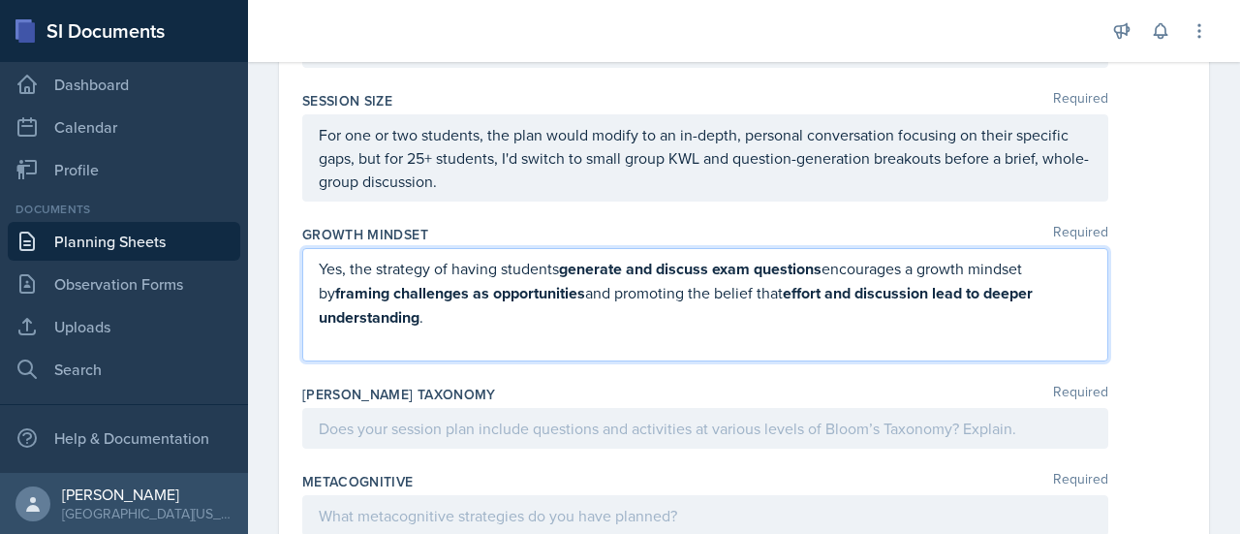
click at [513, 334] on p at bounding box center [705, 340] width 773 height 23
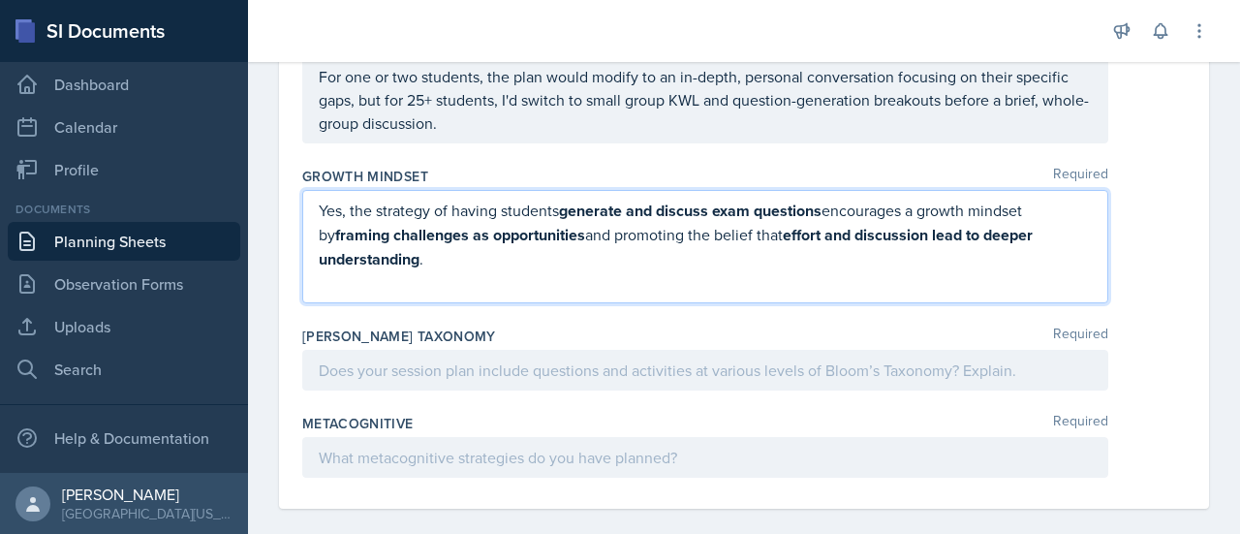
scroll to position [1077, 0]
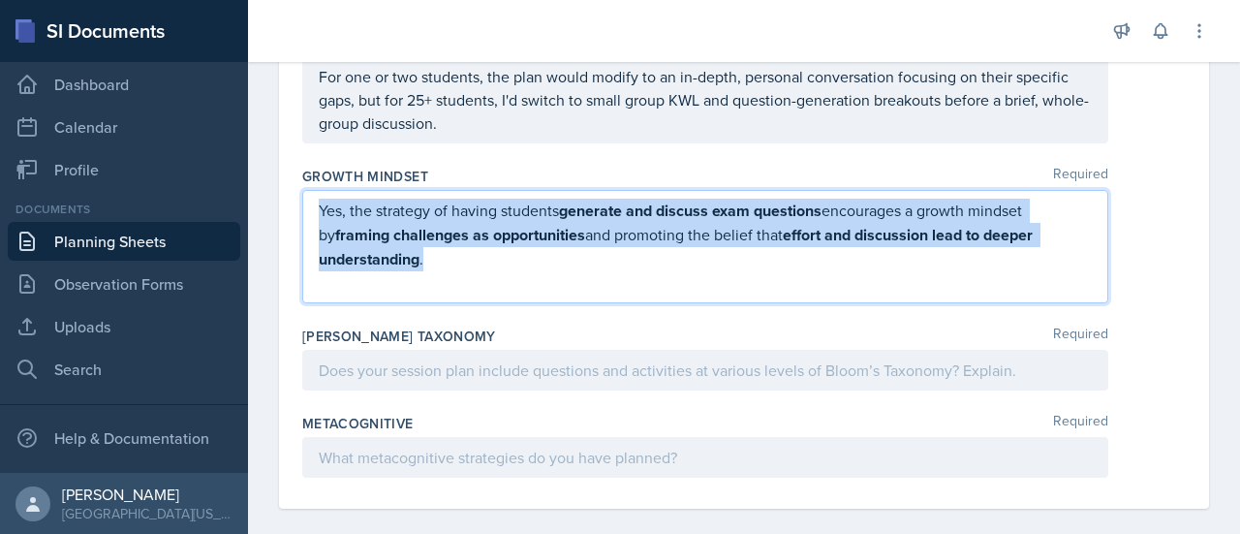
drag, startPoint x: 450, startPoint y: 253, endPoint x: 315, endPoint y: 199, distance: 146.1
click at [315, 199] on div "Yes, the strategy of having students generate and discuss exam questions encour…" at bounding box center [705, 246] width 806 height 113
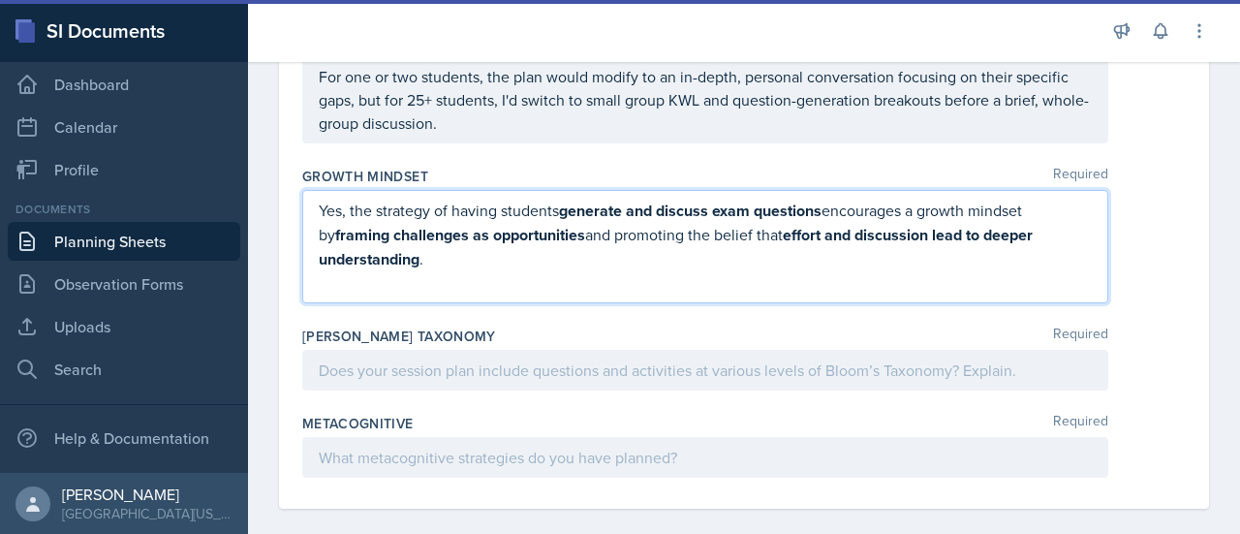
click at [498, 287] on p at bounding box center [705, 282] width 773 height 23
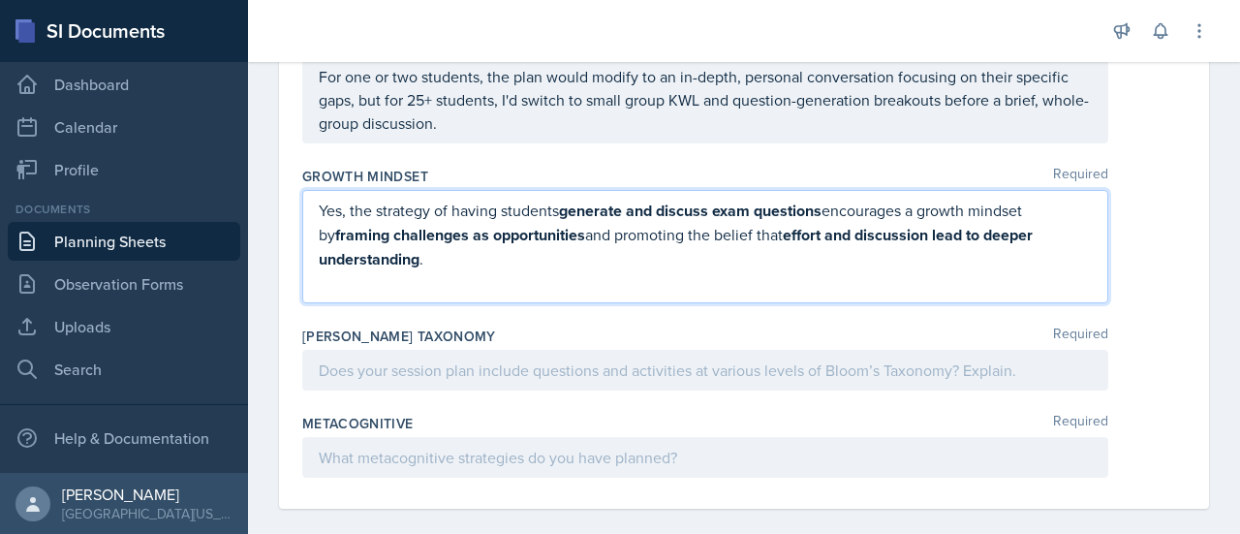
click at [506, 293] on div "Yes, the strategy of having students generate and discuss exam questions encour…" at bounding box center [705, 246] width 806 height 113
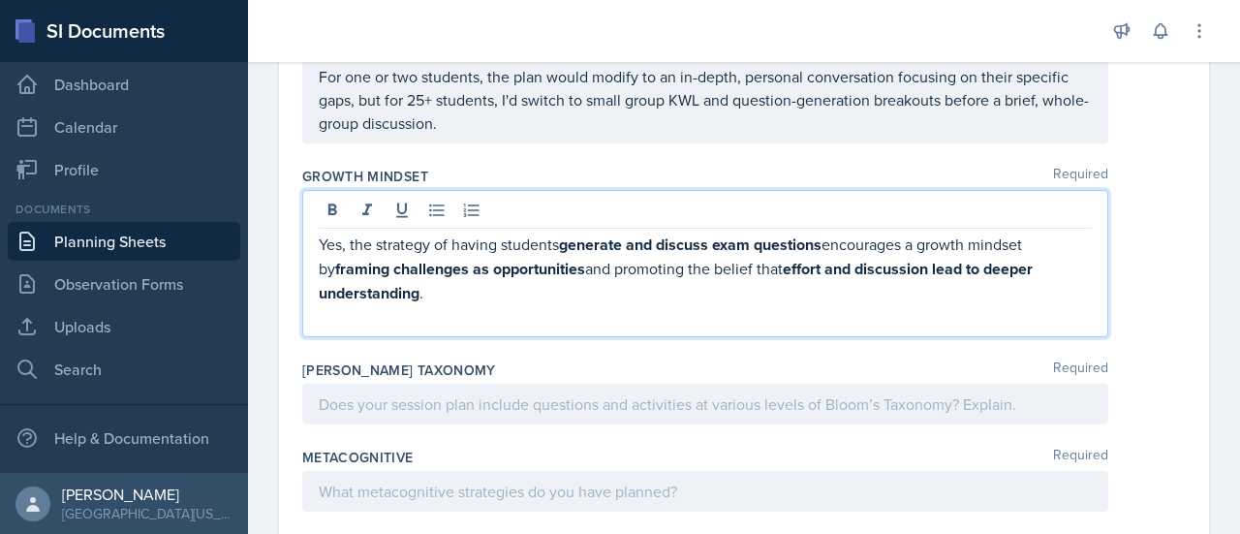
scroll to position [1111, 0]
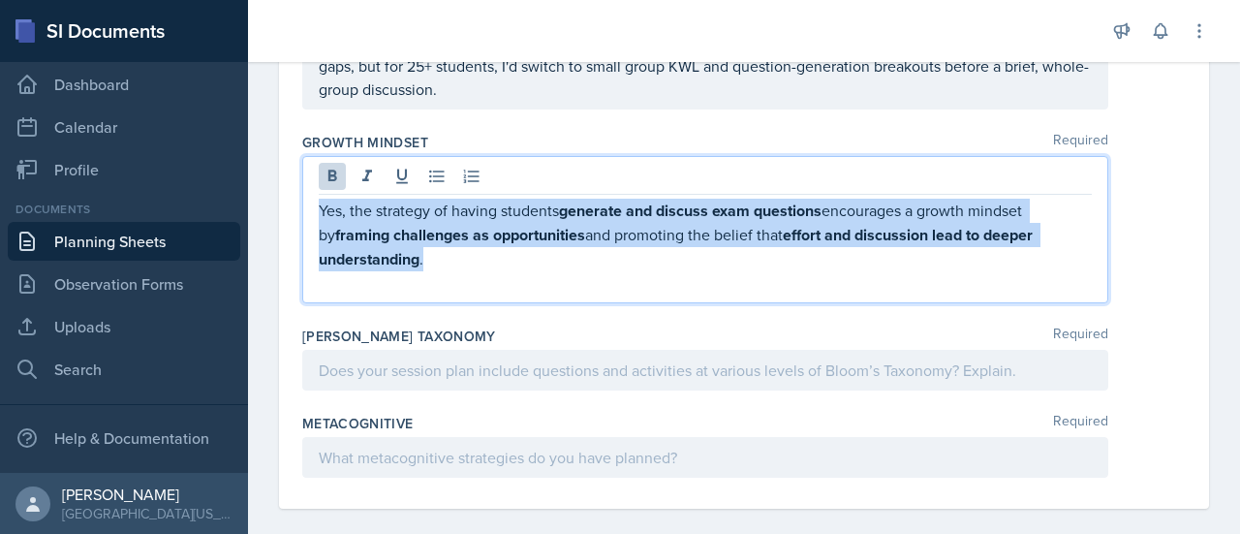
drag, startPoint x: 433, startPoint y: 259, endPoint x: 314, endPoint y: 202, distance: 131.7
click at [314, 202] on div "Yes, the strategy of having students generate and discuss exam questions encour…" at bounding box center [705, 229] width 806 height 147
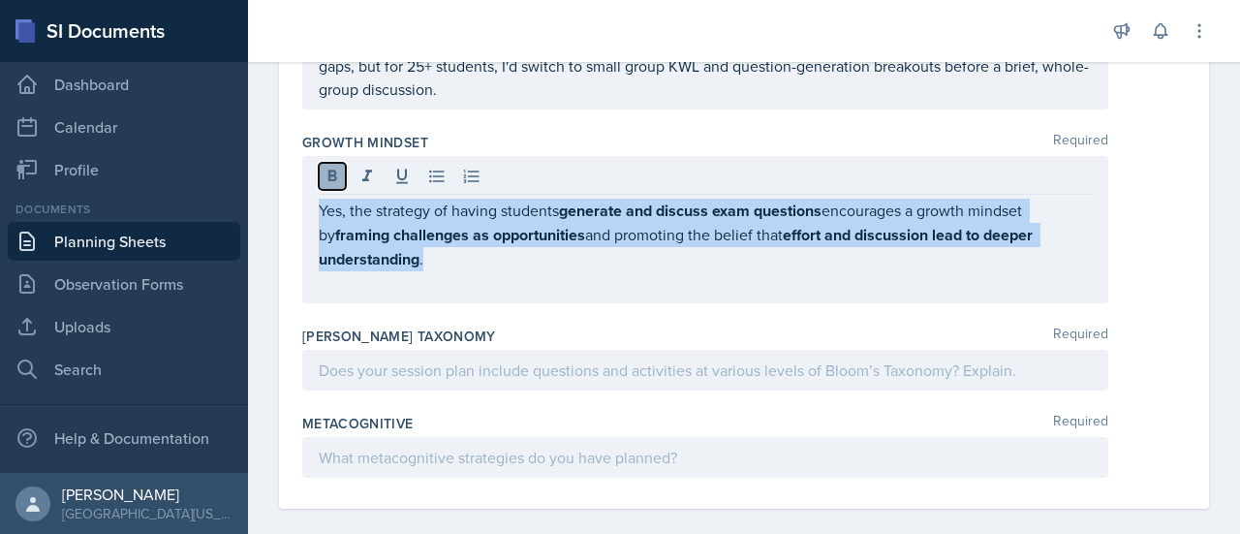
click at [335, 170] on icon at bounding box center [332, 176] width 9 height 12
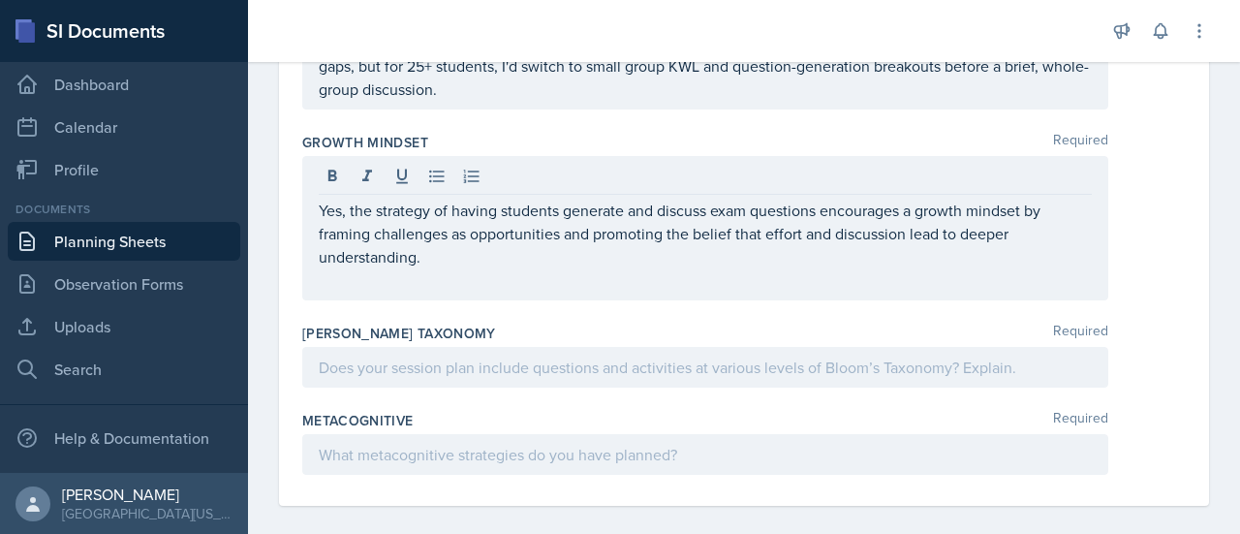
click at [460, 289] on div "Yes, the strategy of having students generate and discuss exam questions encour…" at bounding box center [705, 228] width 806 height 144
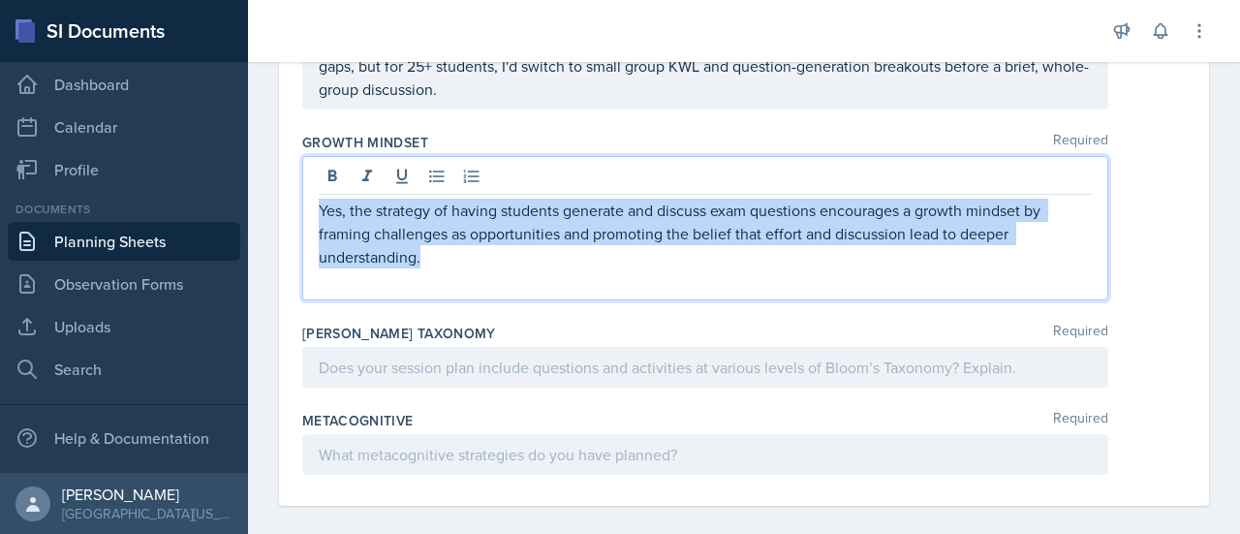
scroll to position [1123, 0]
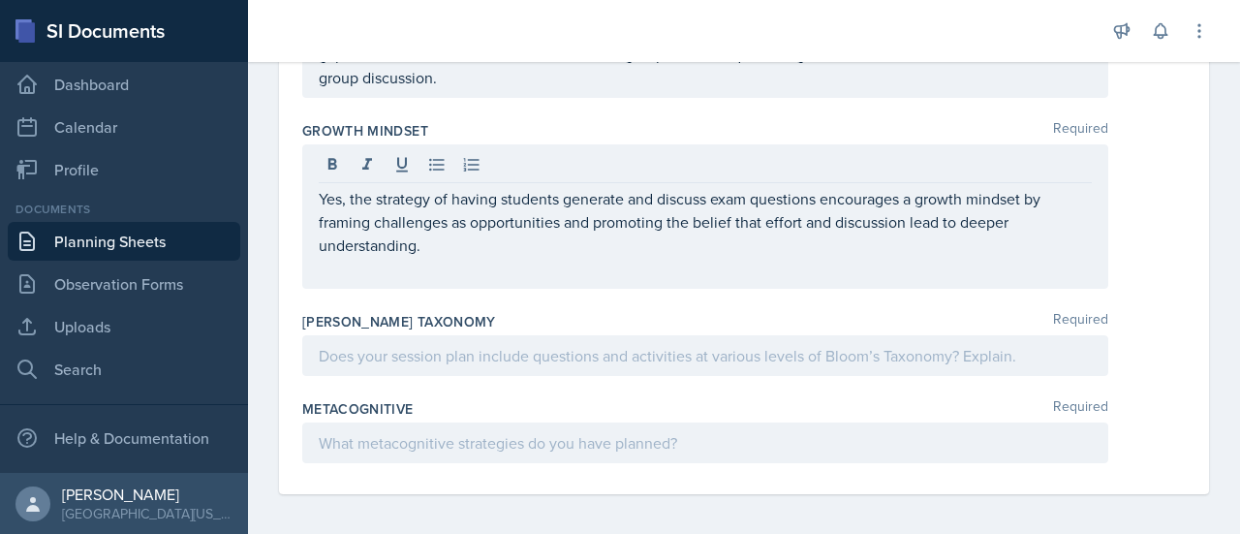
click at [460, 328] on div "[PERSON_NAME] Taxonomy Required" at bounding box center [743, 347] width 883 height 87
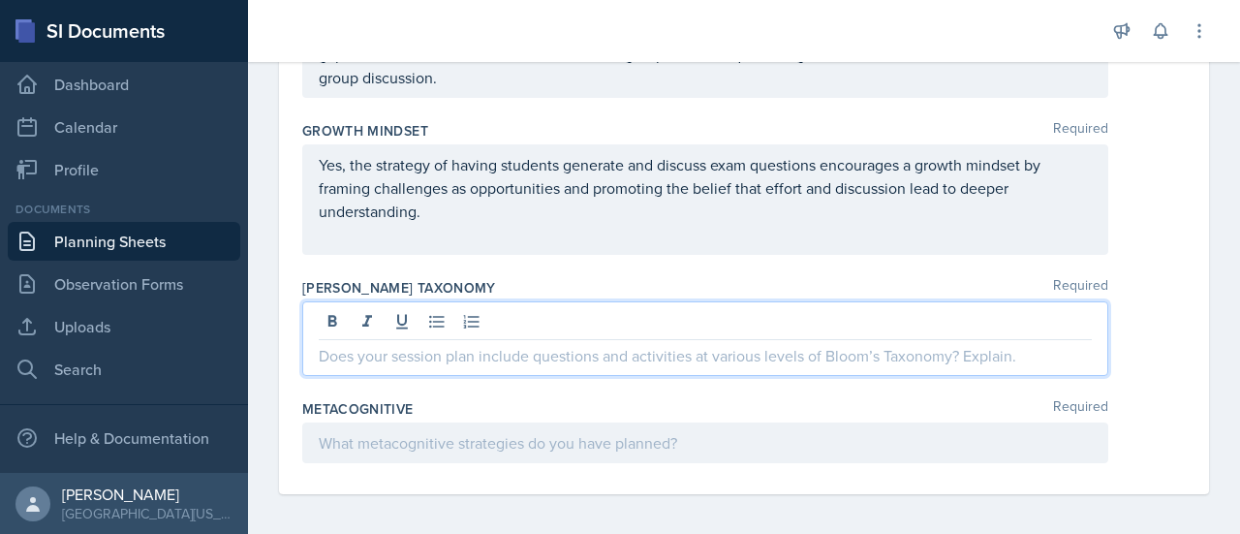
click at [465, 344] on p at bounding box center [705, 355] width 773 height 23
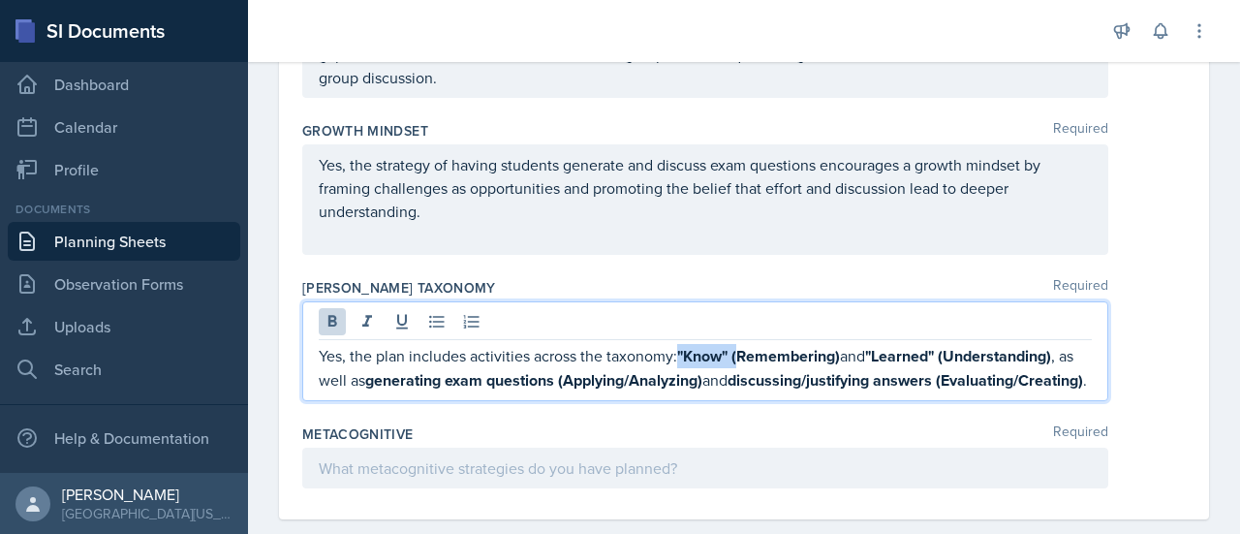
drag, startPoint x: 681, startPoint y: 346, endPoint x: 741, endPoint y: 349, distance: 60.1
click at [741, 349] on strong ""Know" (Remembering)" at bounding box center [758, 356] width 163 height 22
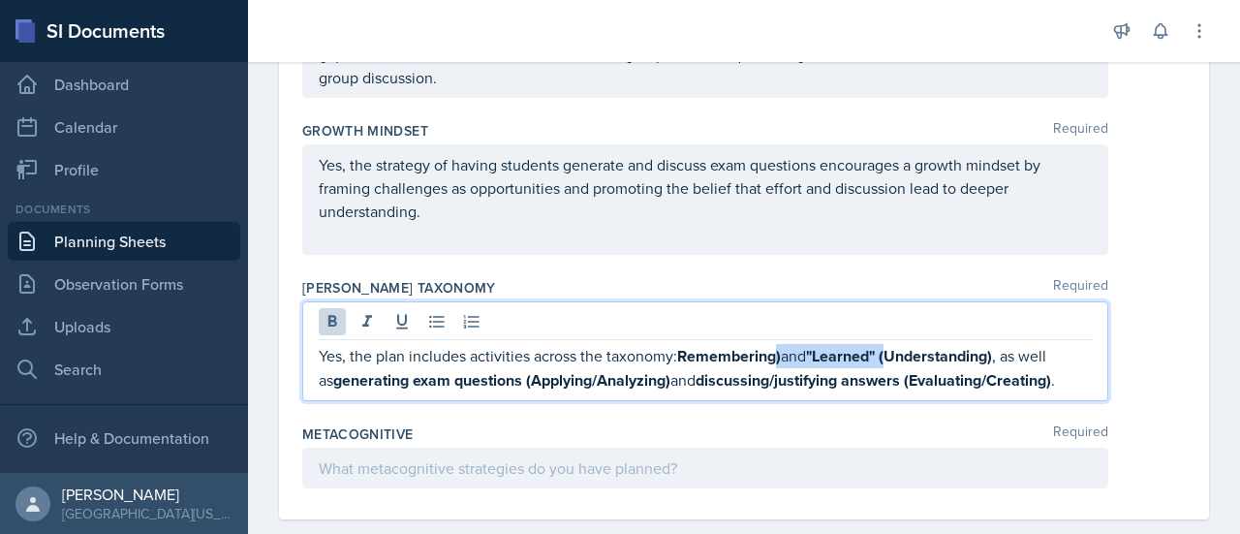
drag, startPoint x: 779, startPoint y: 348, endPoint x: 895, endPoint y: 348, distance: 116.2
click at [895, 348] on p "Yes, the plan includes activities across the taxonomy: Remembering) and "Learne…" at bounding box center [705, 368] width 773 height 48
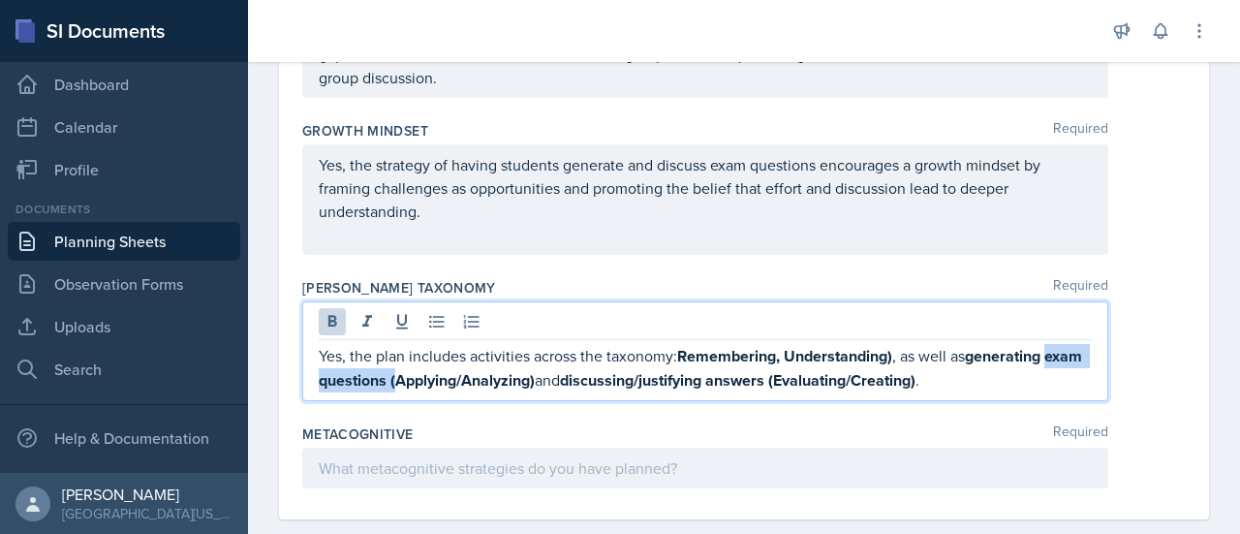
drag, startPoint x: 436, startPoint y: 377, endPoint x: 299, endPoint y: 382, distance: 136.7
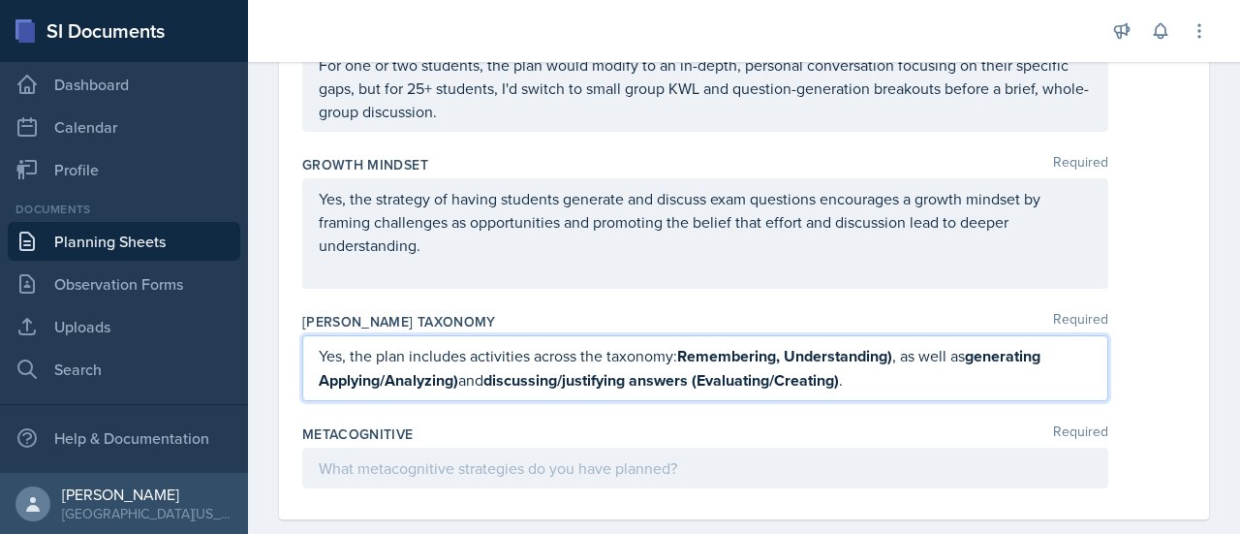
click at [380, 373] on strong "generating Applying/Analyzing)" at bounding box center [682, 368] width 726 height 46
click at [407, 369] on strong "Analyzing)" at bounding box center [370, 380] width 74 height 22
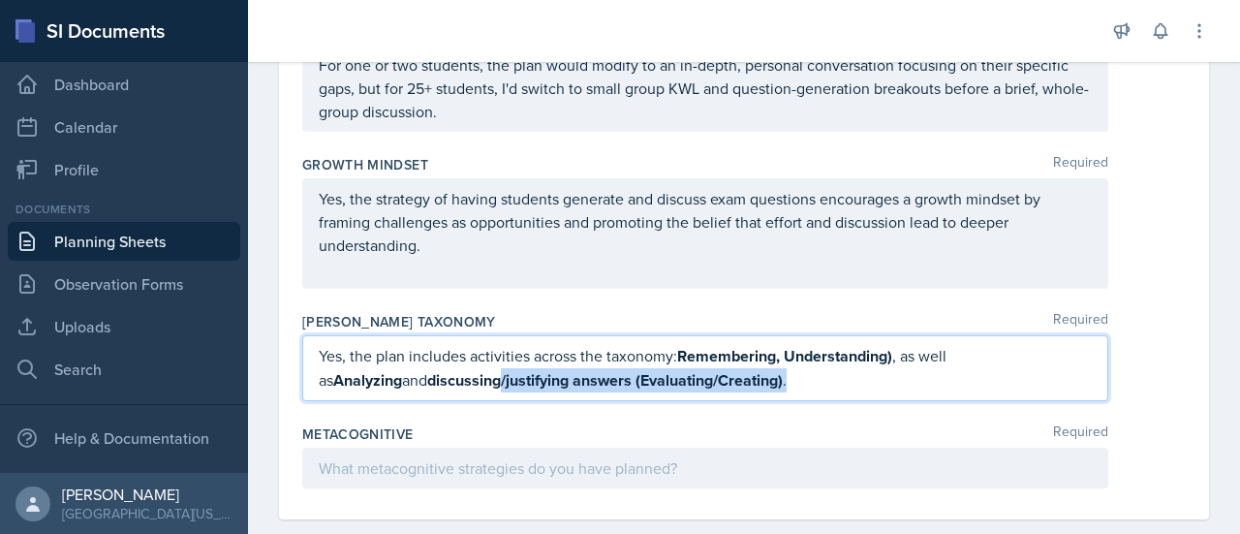
drag, startPoint x: 709, startPoint y: 376, endPoint x: 391, endPoint y: 378, distance: 317.7
click at [391, 378] on p "Yes, the plan includes activities across the taxonomy: Remembering, Understandi…" at bounding box center [705, 368] width 773 height 48
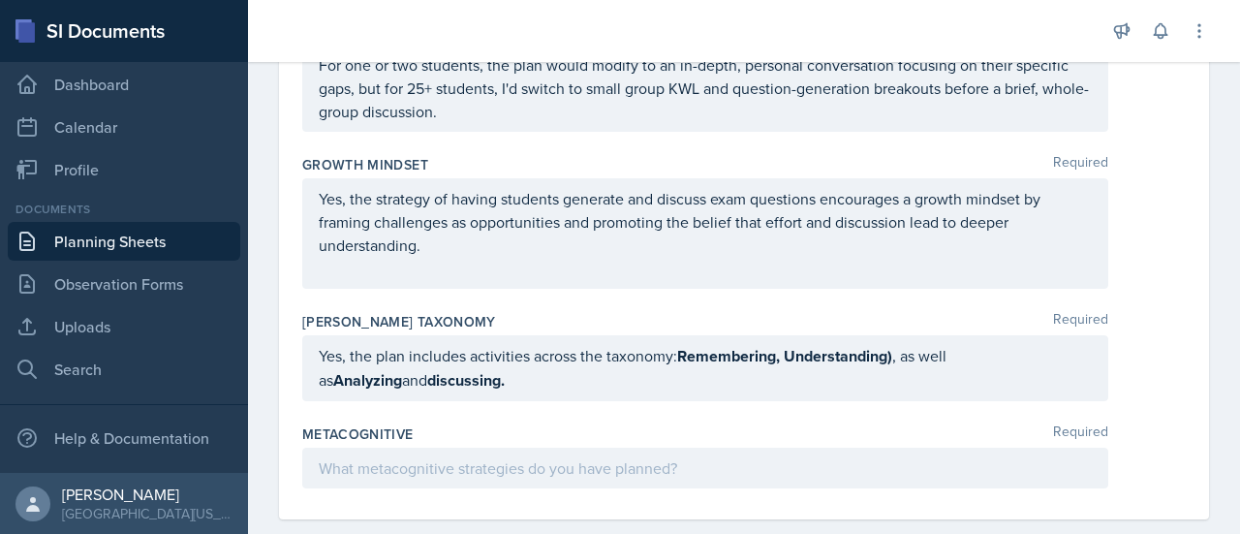
click at [424, 392] on div "Yes, the plan includes activities across the taxonomy: Remembering, Understandi…" at bounding box center [705, 368] width 806 height 66
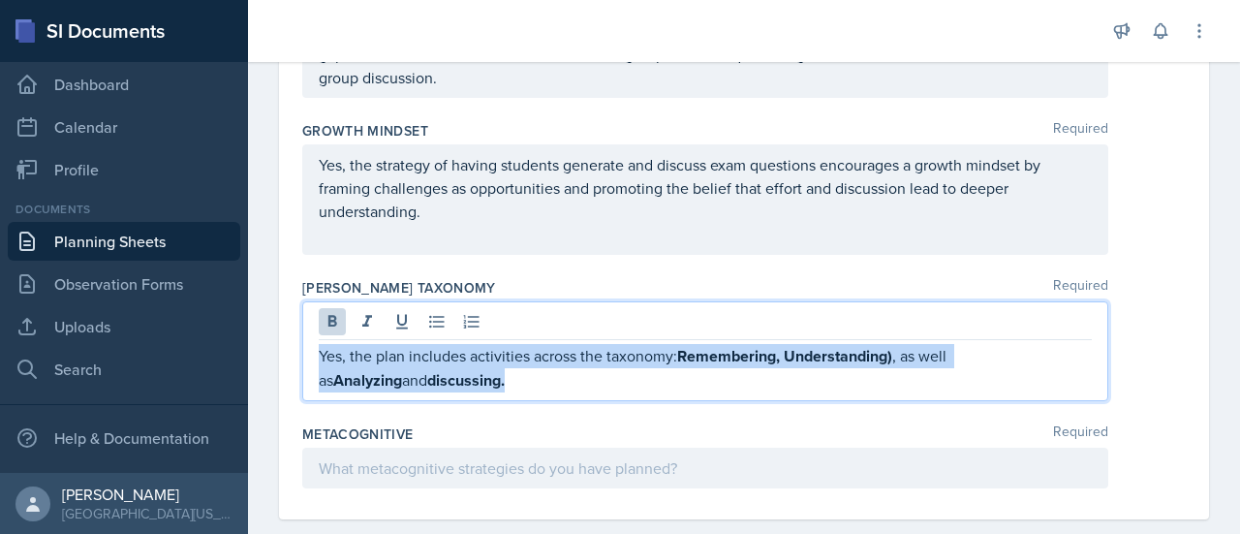
drag, startPoint x: 412, startPoint y: 377, endPoint x: 302, endPoint y: 346, distance: 113.8
click at [302, 346] on div "Yes, the plan includes activities across the taxonomy: Remembering, Understandi…" at bounding box center [705, 351] width 806 height 100
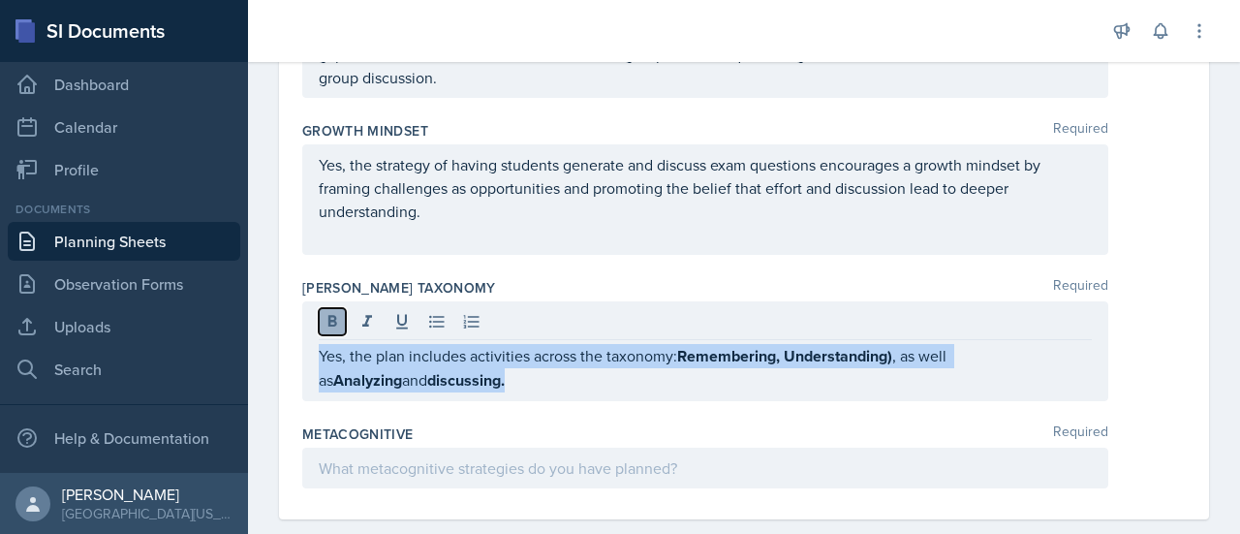
click at [329, 320] on icon at bounding box center [332, 321] width 9 height 12
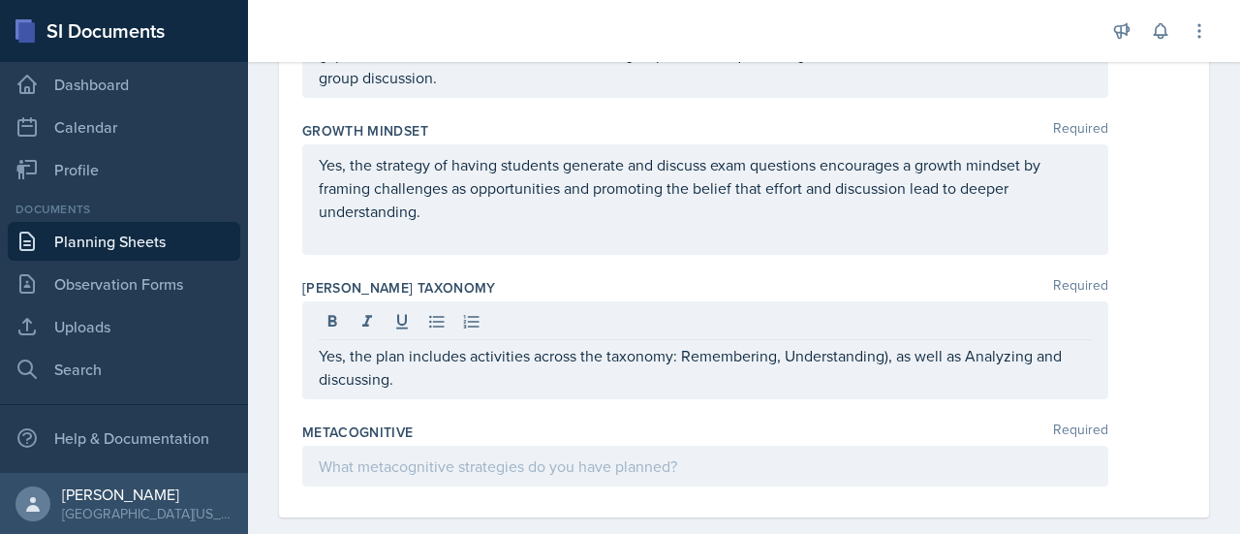
click at [446, 415] on div "Metacognitive Required" at bounding box center [743, 458] width 883 height 87
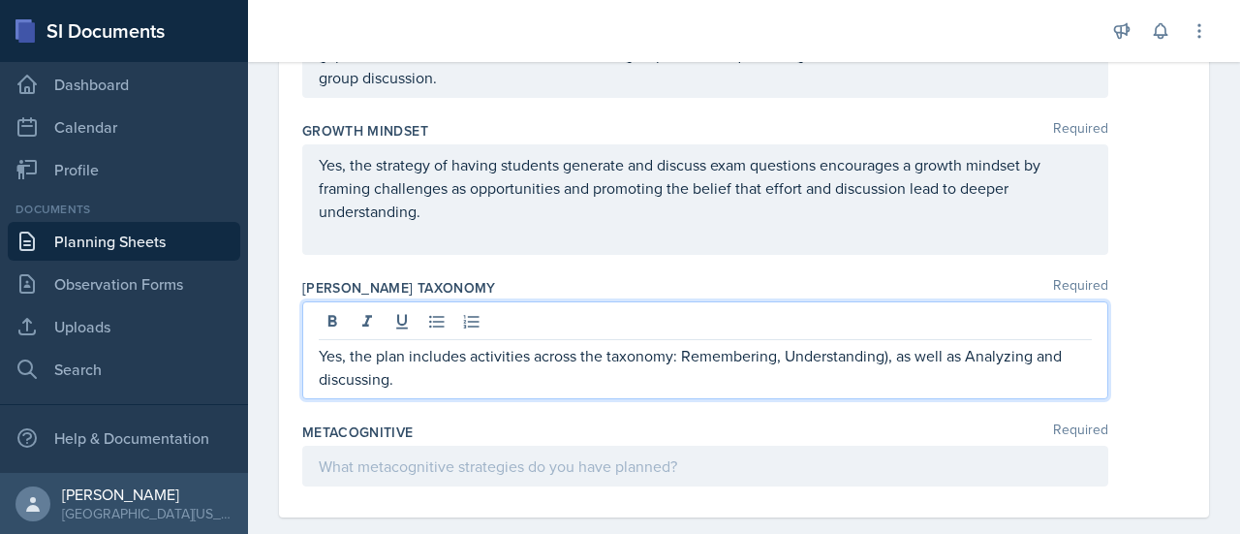
click at [883, 325] on div "Yes, the plan includes activities across the taxonomy: Remembering, Understandi…" at bounding box center [705, 350] width 806 height 98
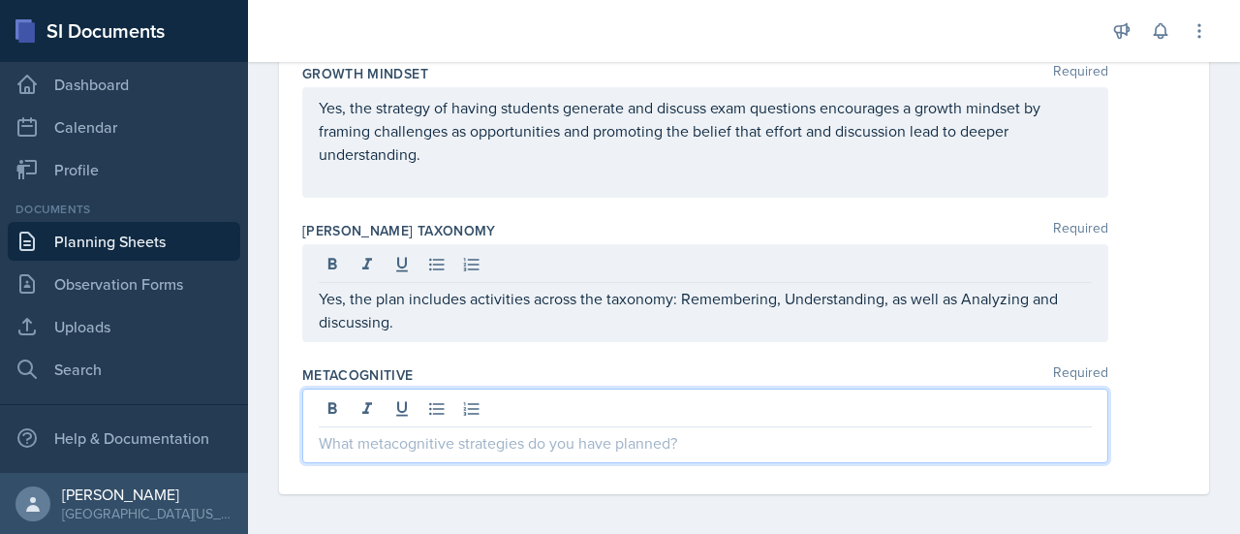
click at [567, 437] on p at bounding box center [705, 442] width 773 height 23
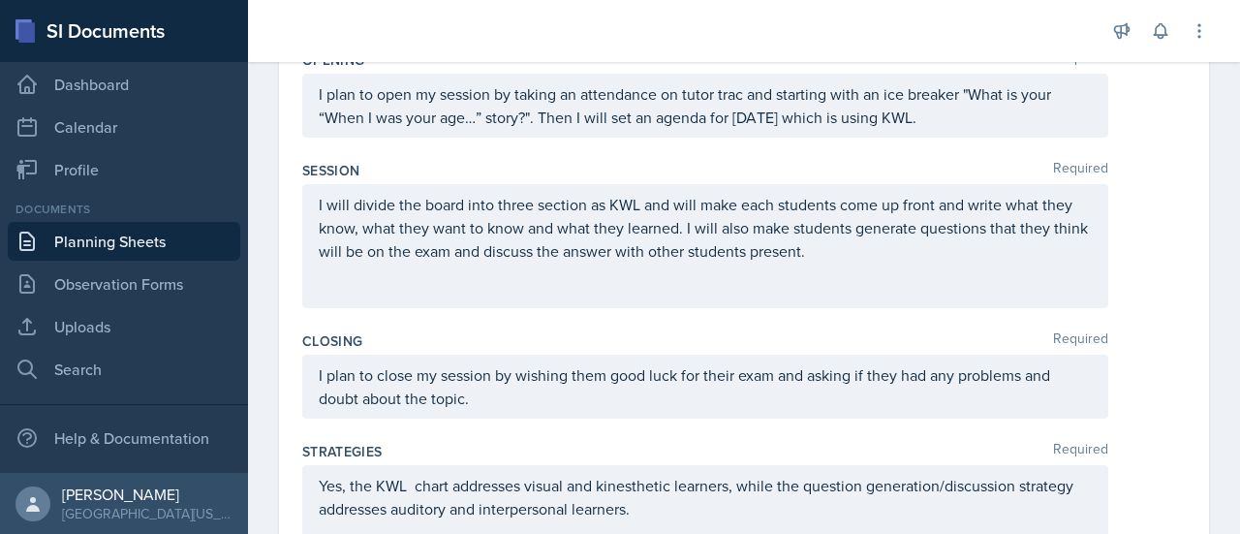
scroll to position [0, 0]
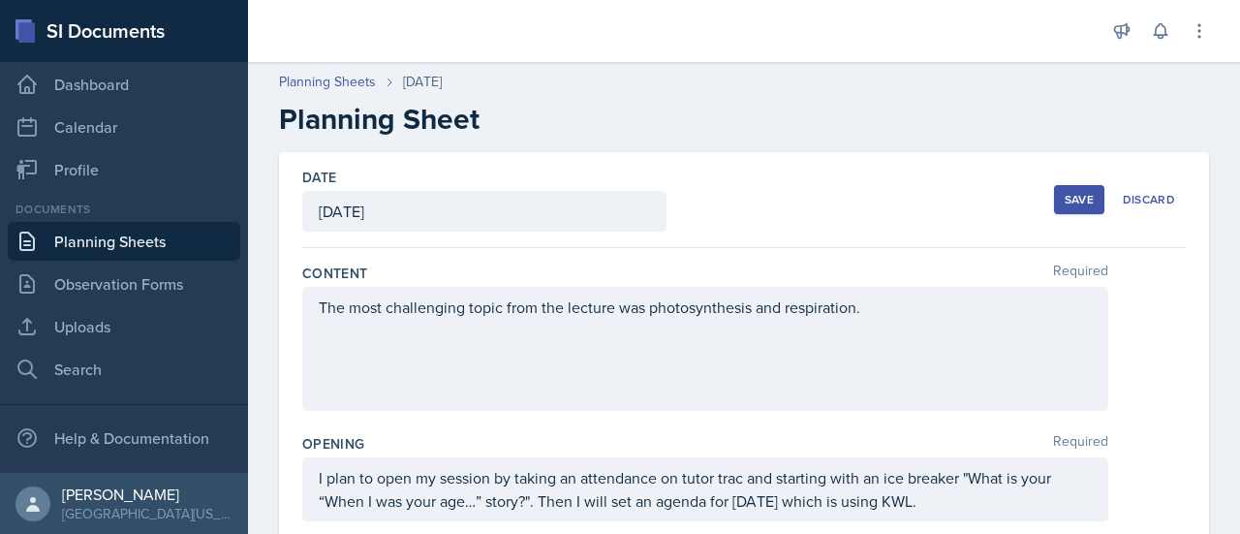
click at [1065, 199] on div "Save" at bounding box center [1079, 199] width 29 height 15
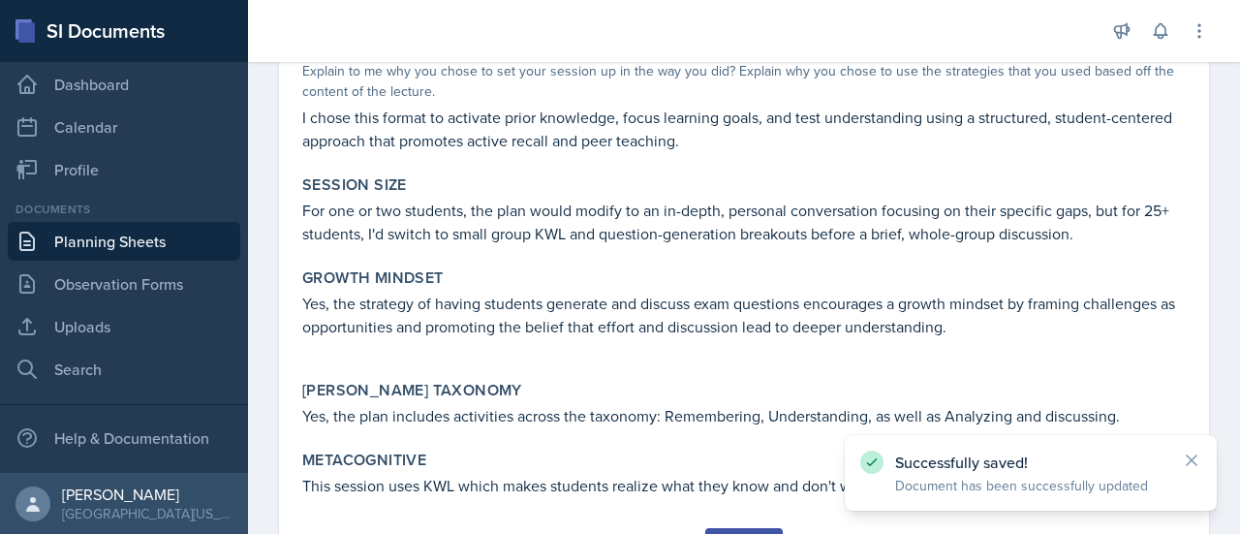
scroll to position [790, 0]
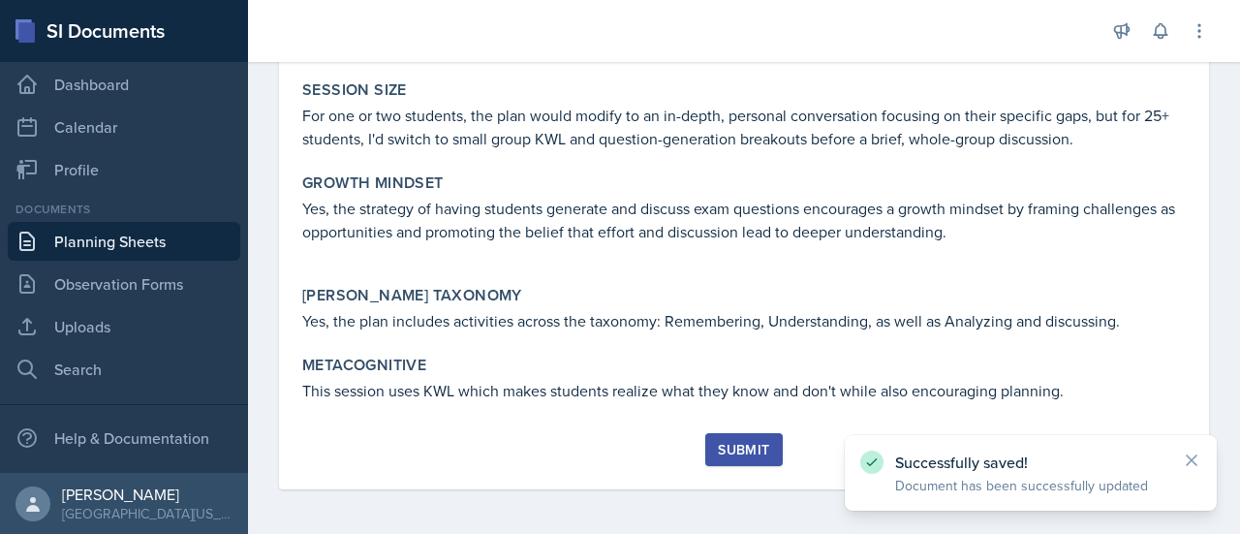
click at [740, 443] on div "Submit" at bounding box center [743, 449] width 51 height 15
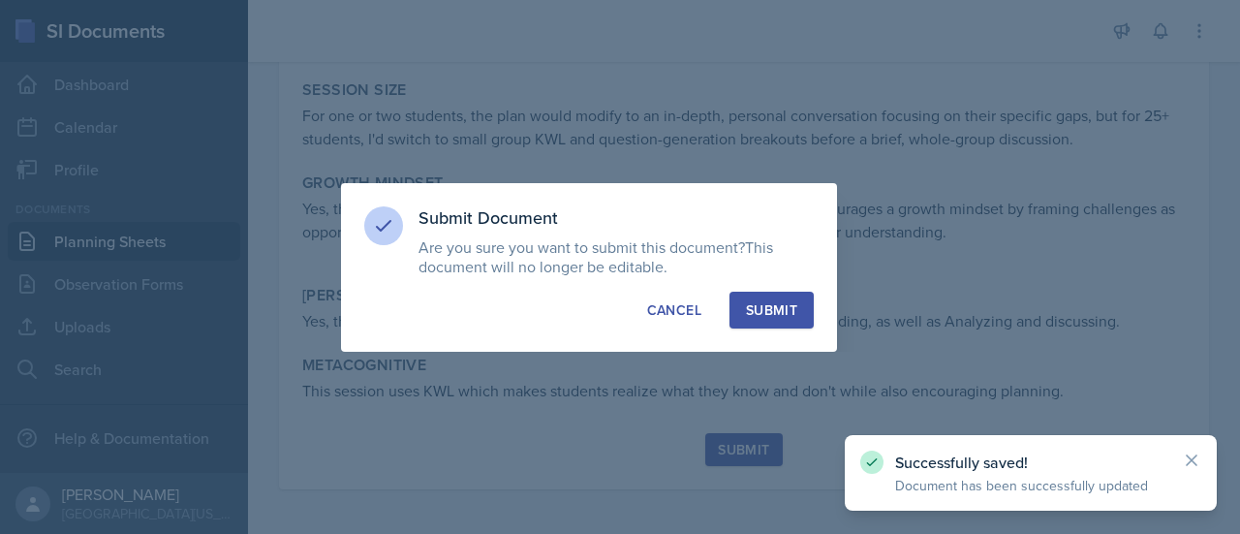
click at [803, 311] on button "Submit" at bounding box center [771, 310] width 84 height 37
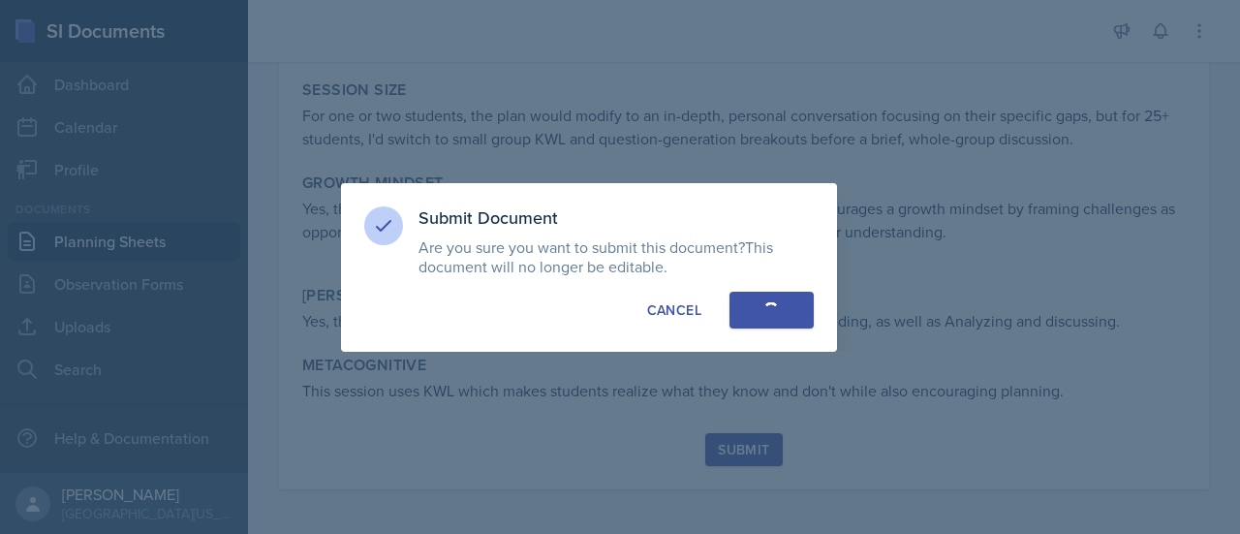
scroll to position [735, 0]
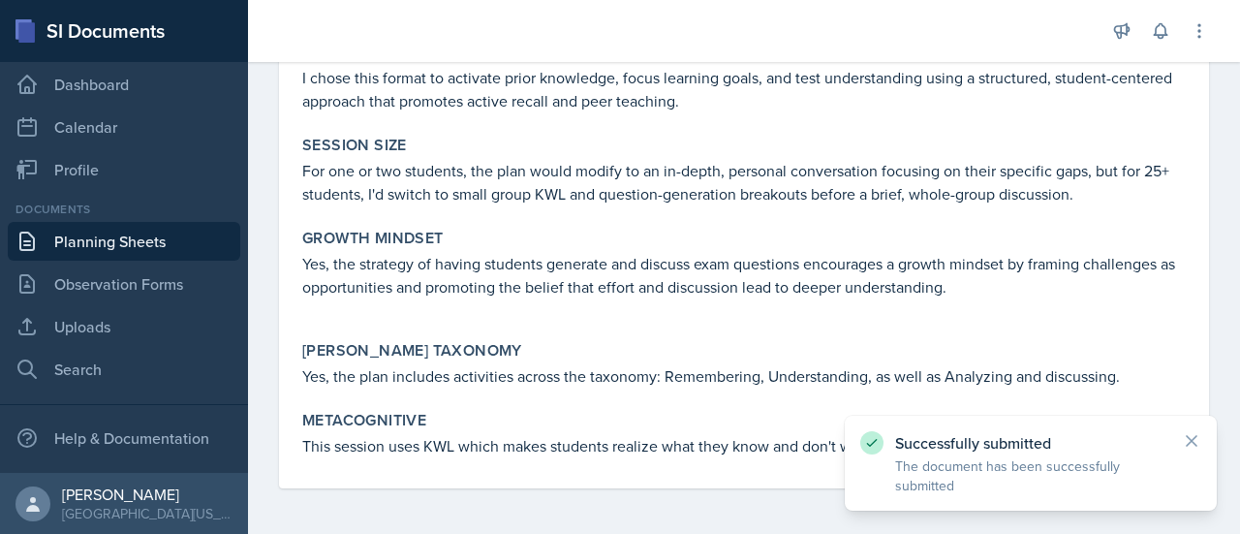
click at [181, 233] on link "Planning Sheets" at bounding box center [124, 241] width 232 height 39
